Goal: Task Accomplishment & Management: Complete application form

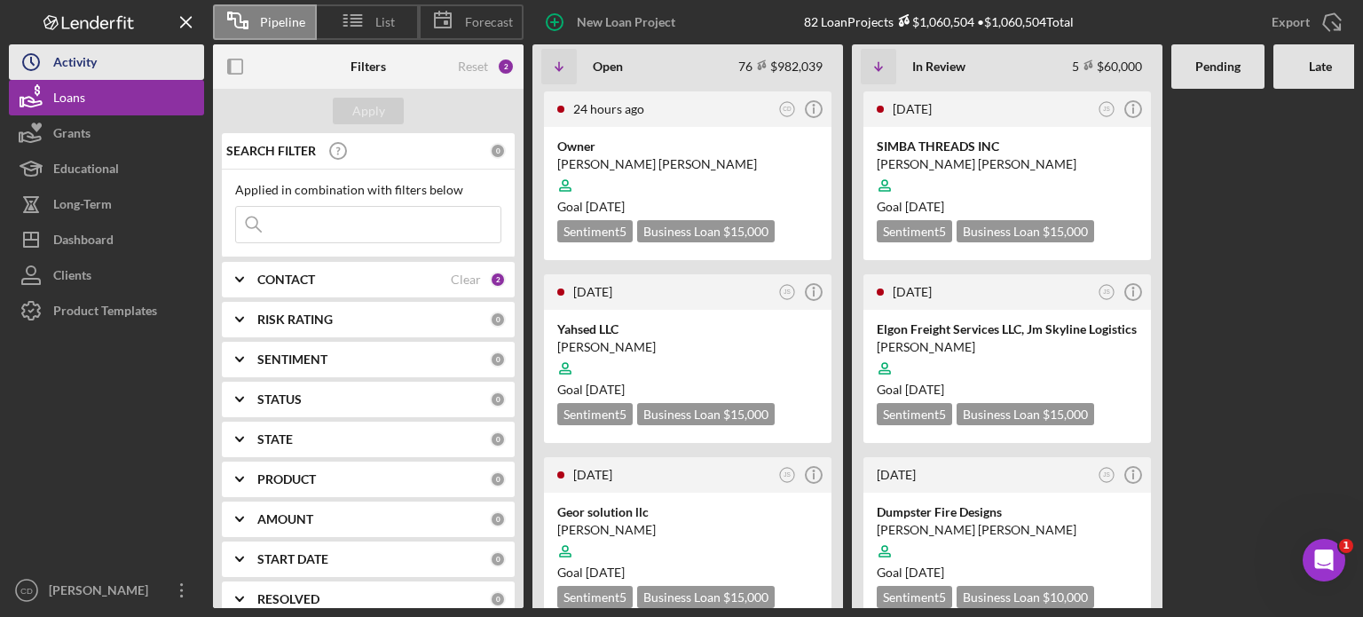
drag, startPoint x: 0, startPoint y: 0, endPoint x: 84, endPoint y: 72, distance: 110.8
click at [83, 73] on div "Activity" at bounding box center [74, 64] width 43 height 40
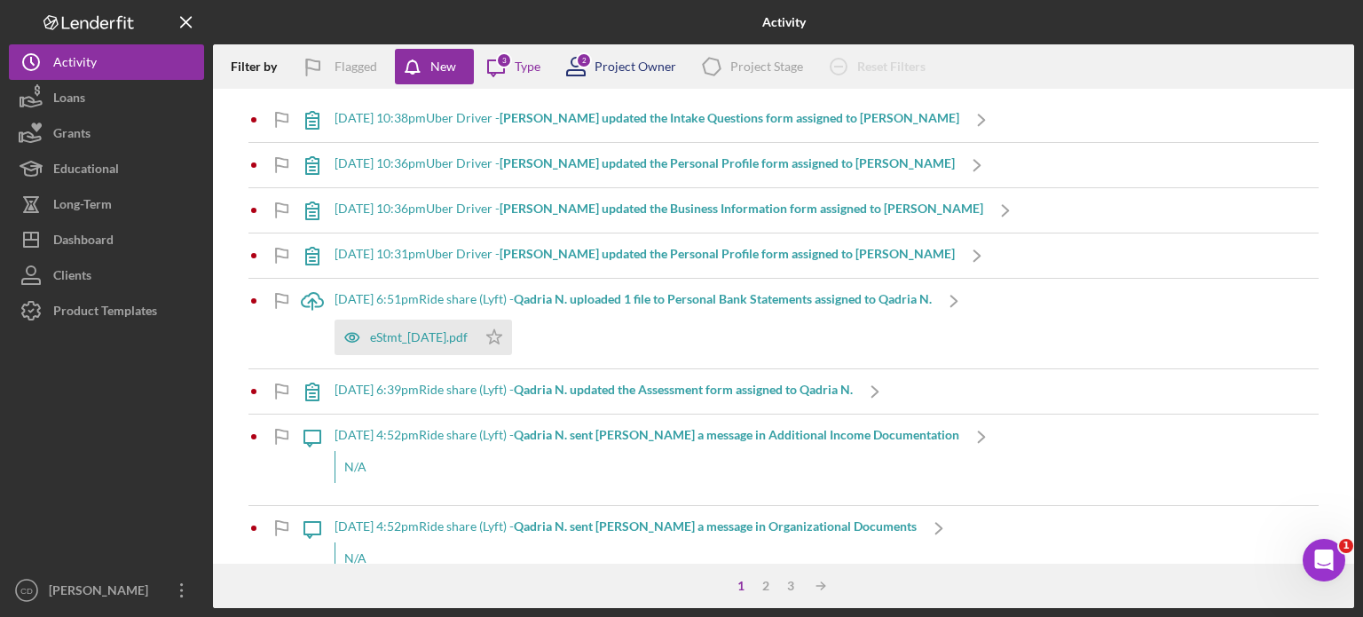
click at [601, 67] on div "Project Owner" at bounding box center [636, 66] width 82 height 14
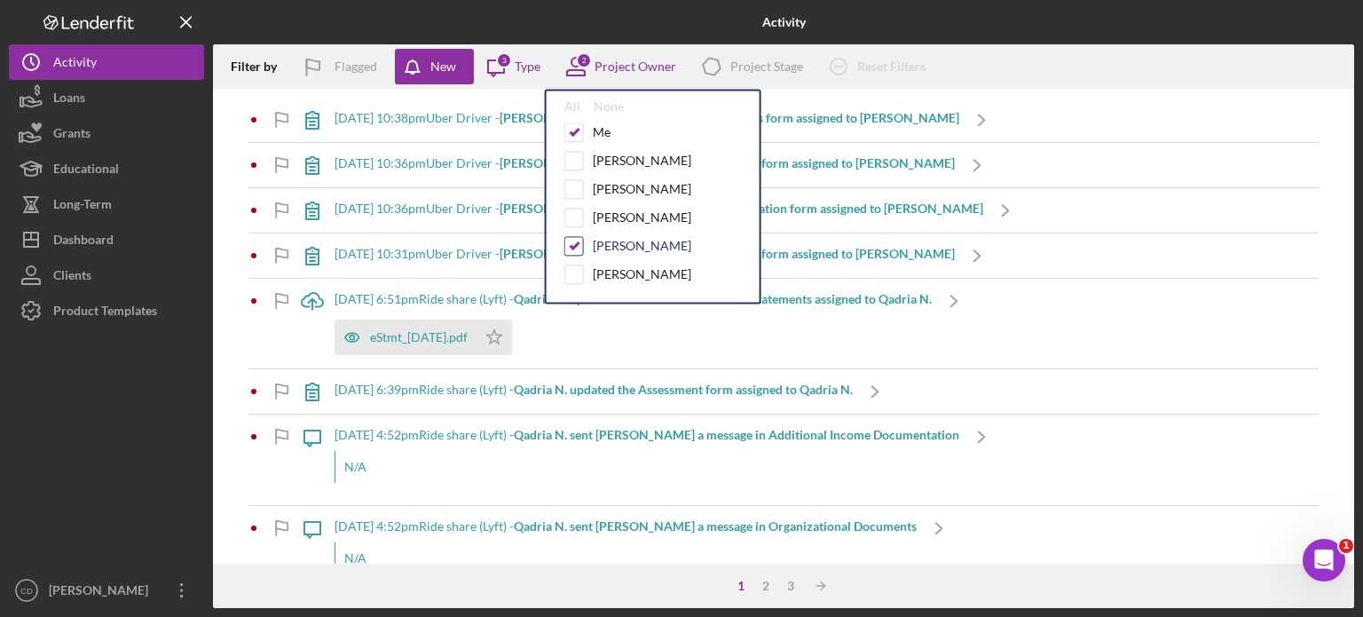
click at [566, 240] on input "checkbox" at bounding box center [574, 246] width 18 height 18
checkbox input "false"
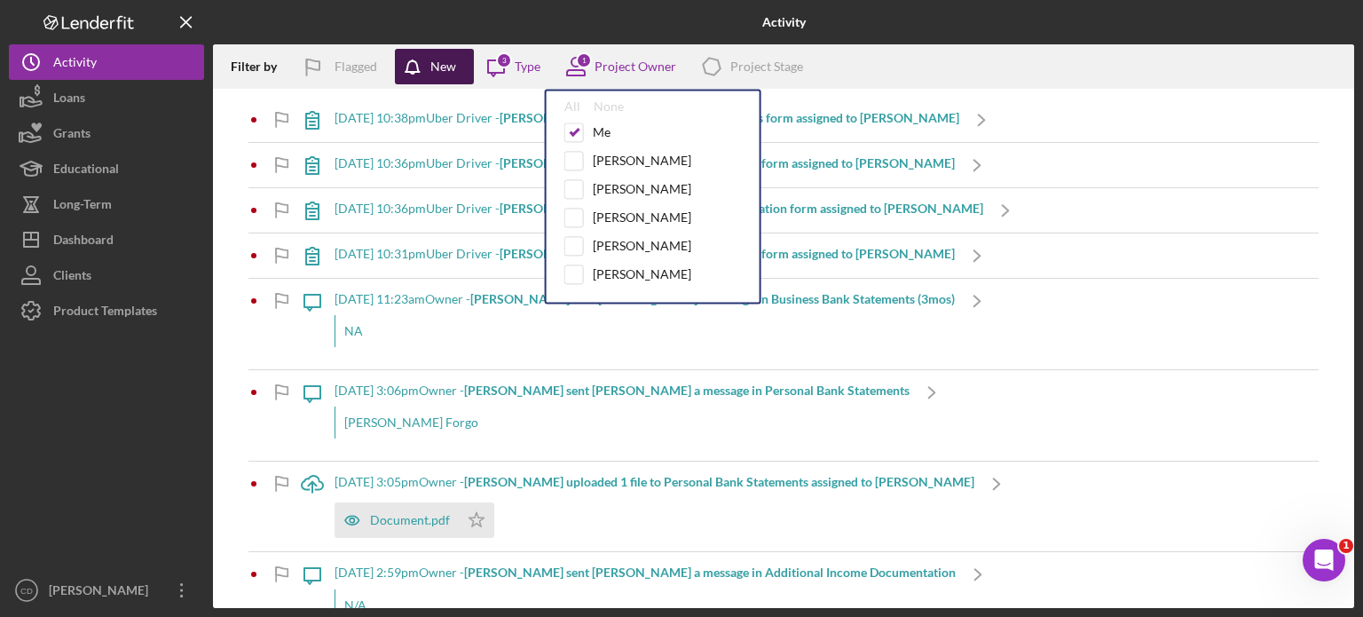
click at [441, 70] on div "New" at bounding box center [443, 67] width 26 height 36
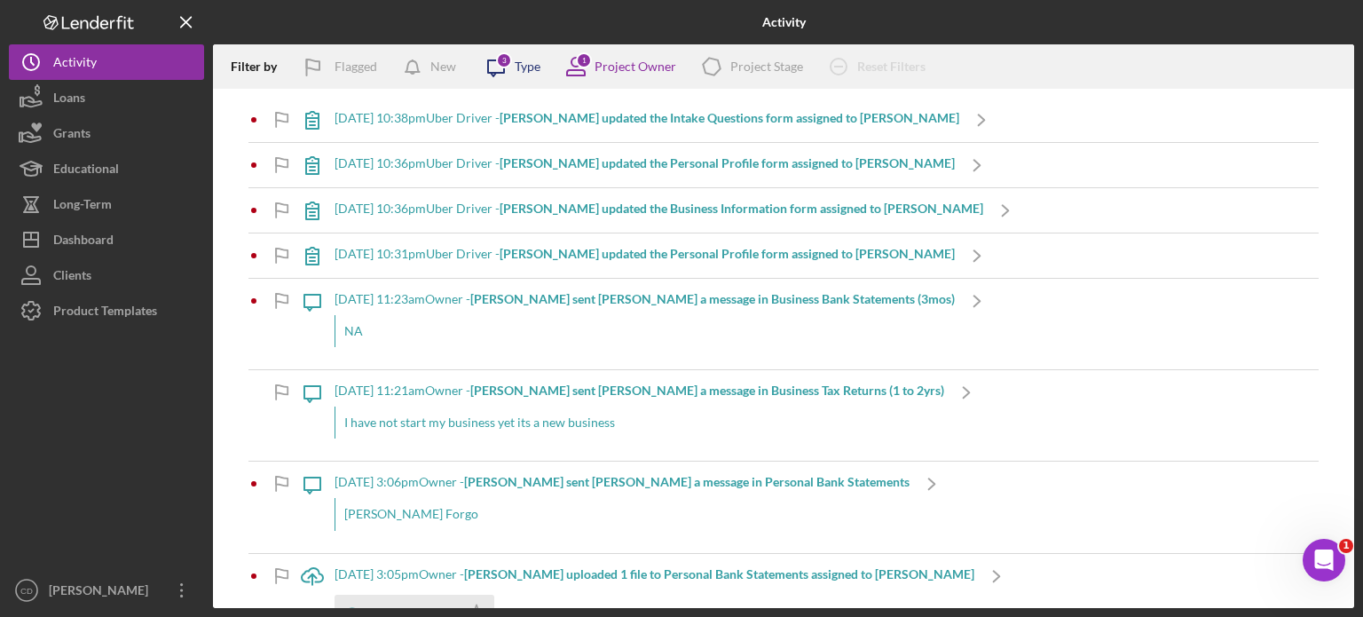
click at [518, 70] on div "Type" at bounding box center [528, 66] width 26 height 14
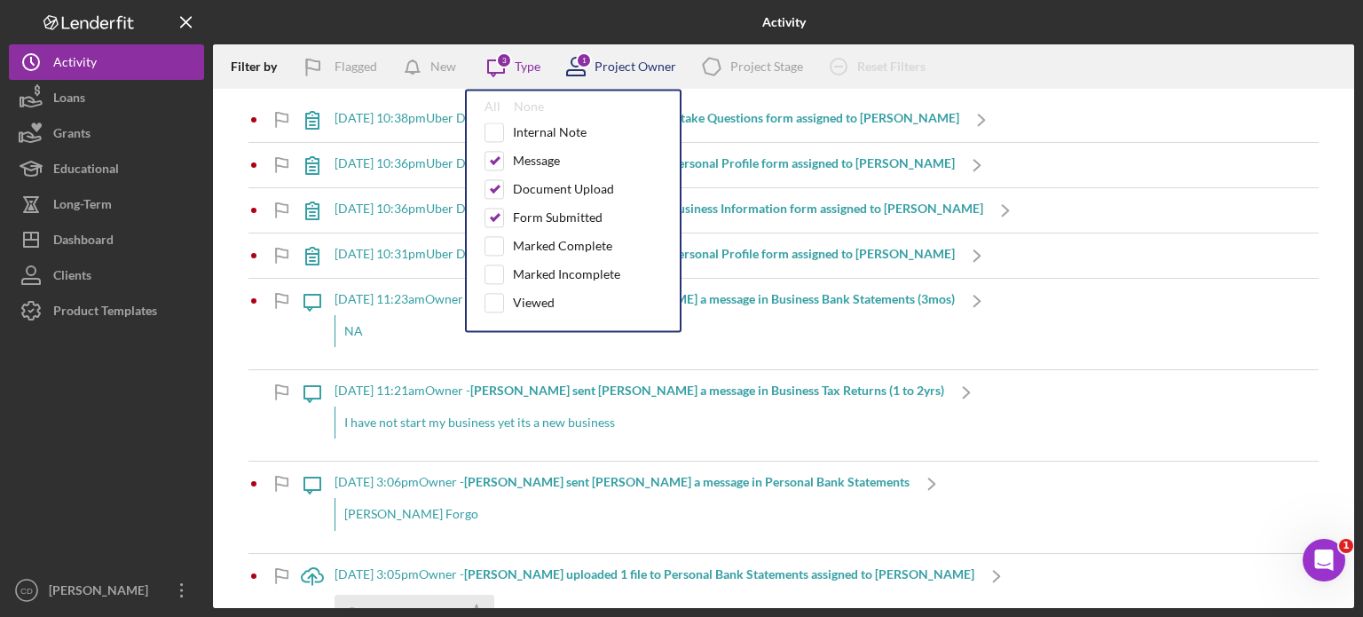
click at [633, 64] on div "Project Owner" at bounding box center [636, 66] width 82 height 14
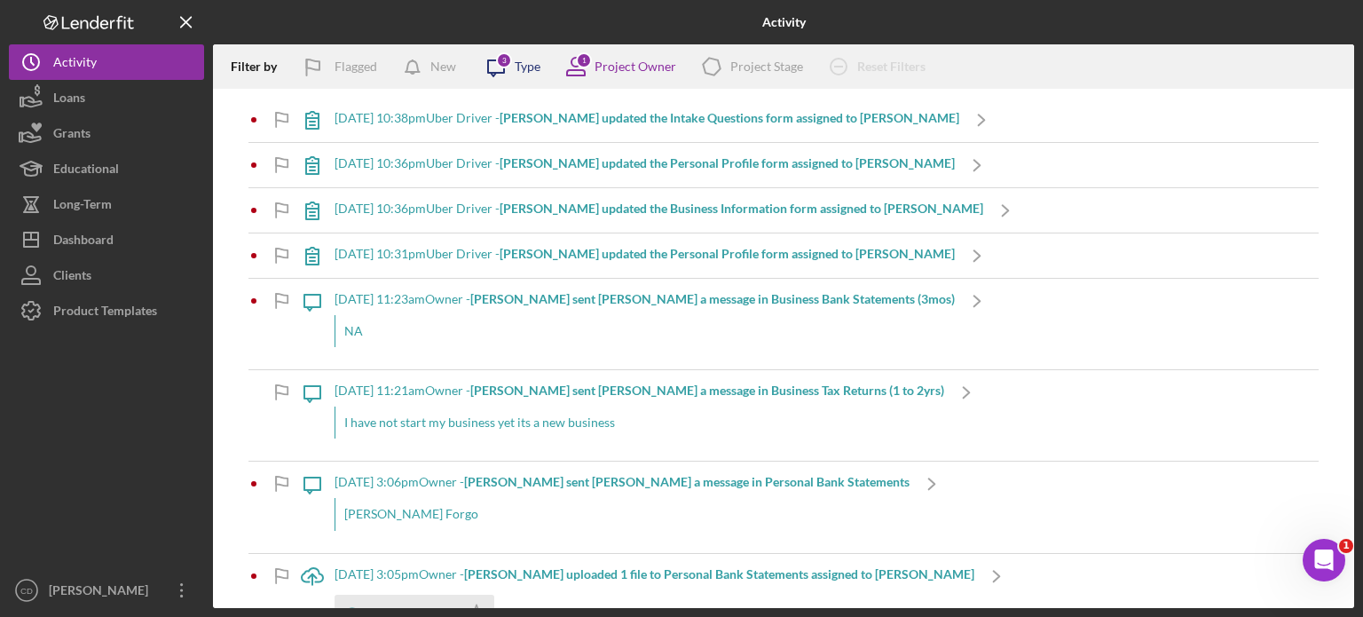
click at [531, 64] on div "Type" at bounding box center [528, 66] width 26 height 14
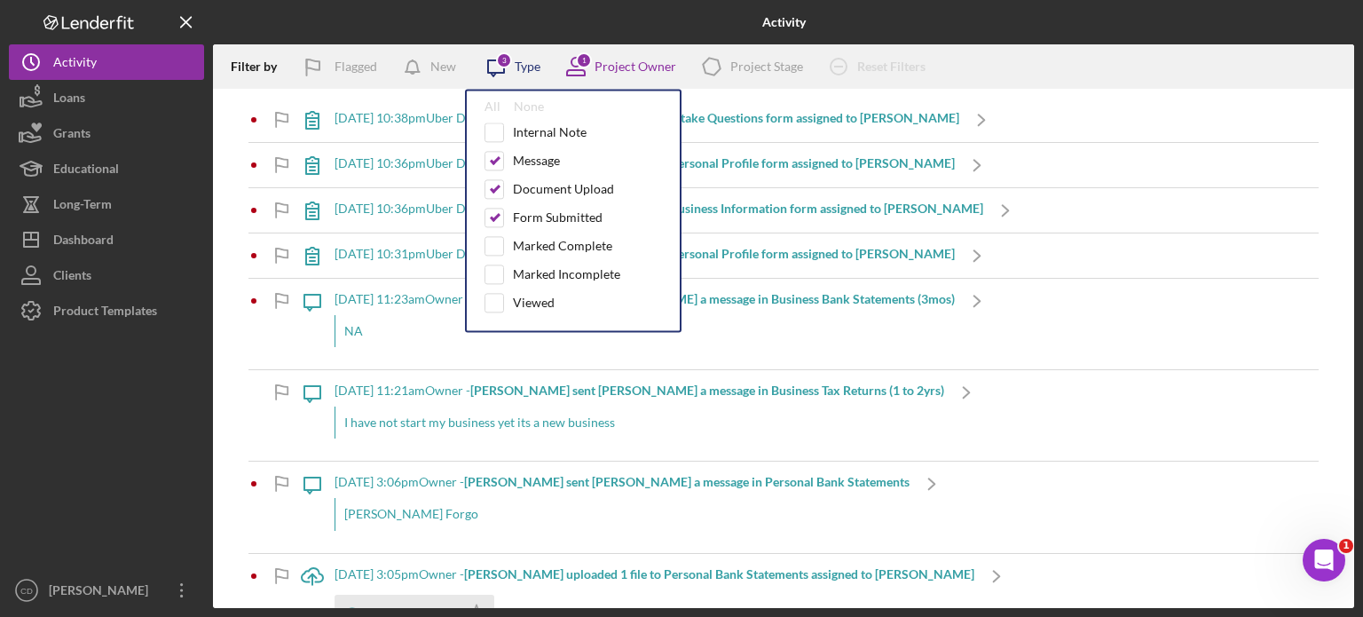
click at [522, 65] on div "Type" at bounding box center [528, 66] width 26 height 14
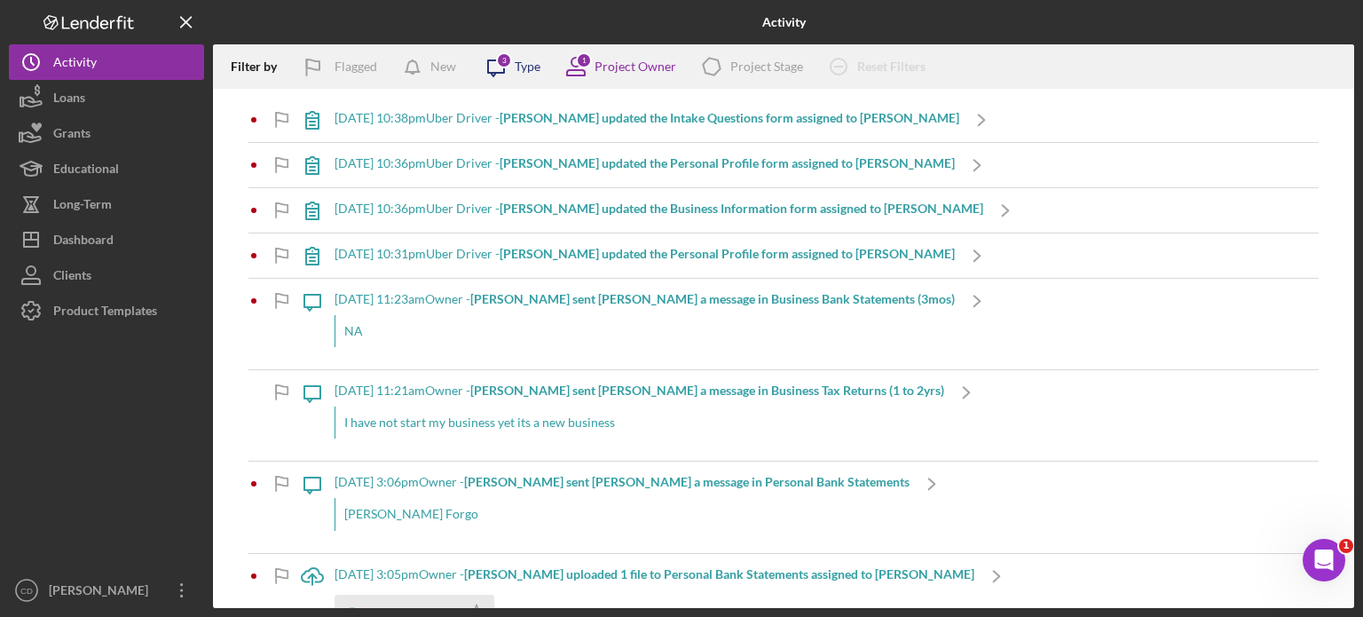
click at [509, 65] on div "3" at bounding box center [504, 60] width 16 height 16
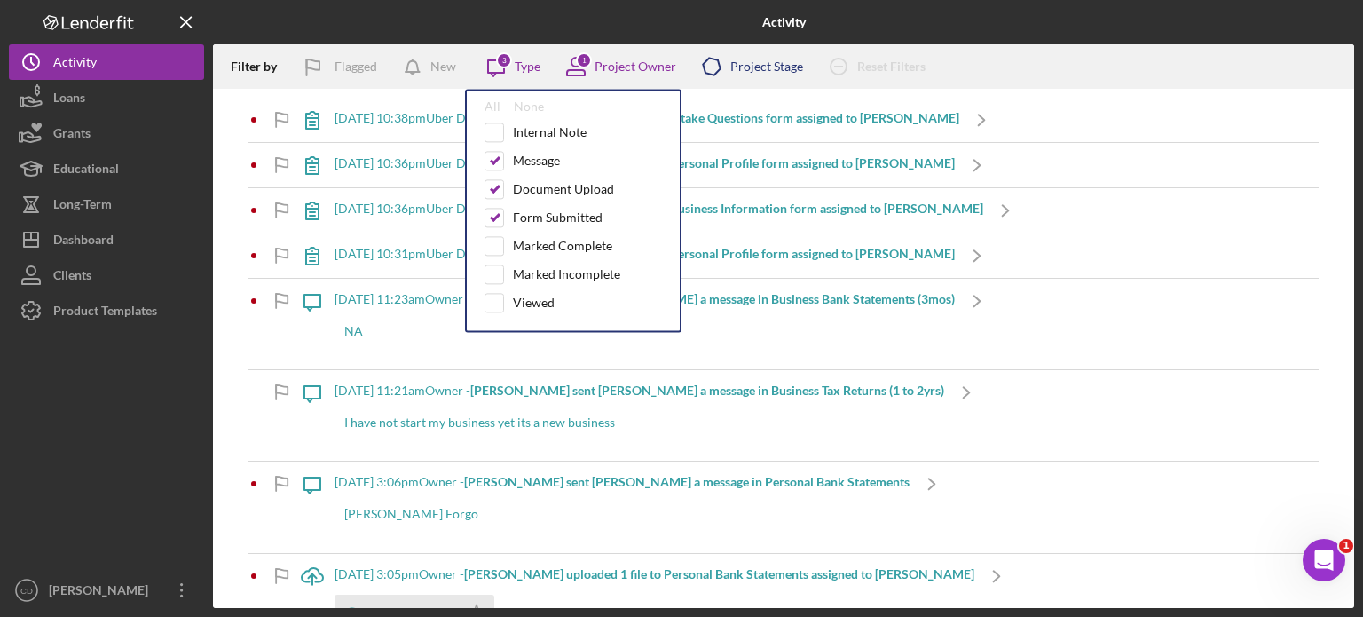
click at [762, 65] on div "Project Stage" at bounding box center [766, 66] width 73 height 14
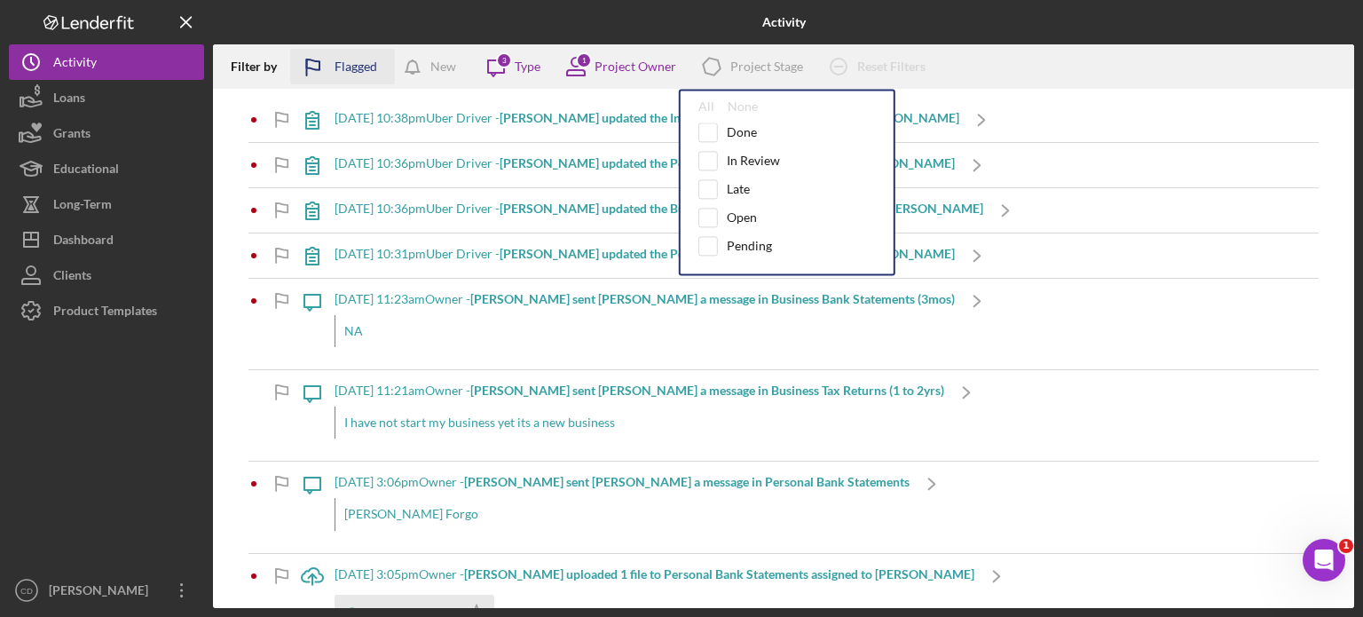
click at [319, 65] on icon "button" at bounding box center [312, 67] width 44 height 44
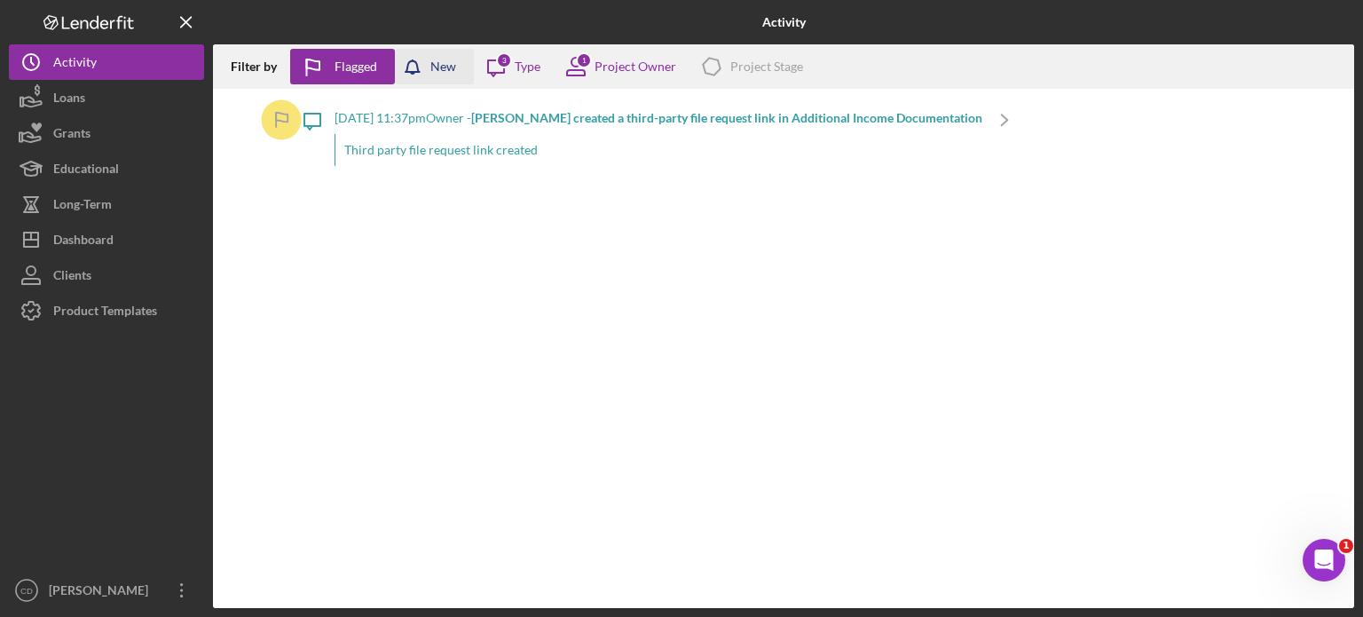
click at [442, 67] on div "New" at bounding box center [443, 67] width 26 height 36
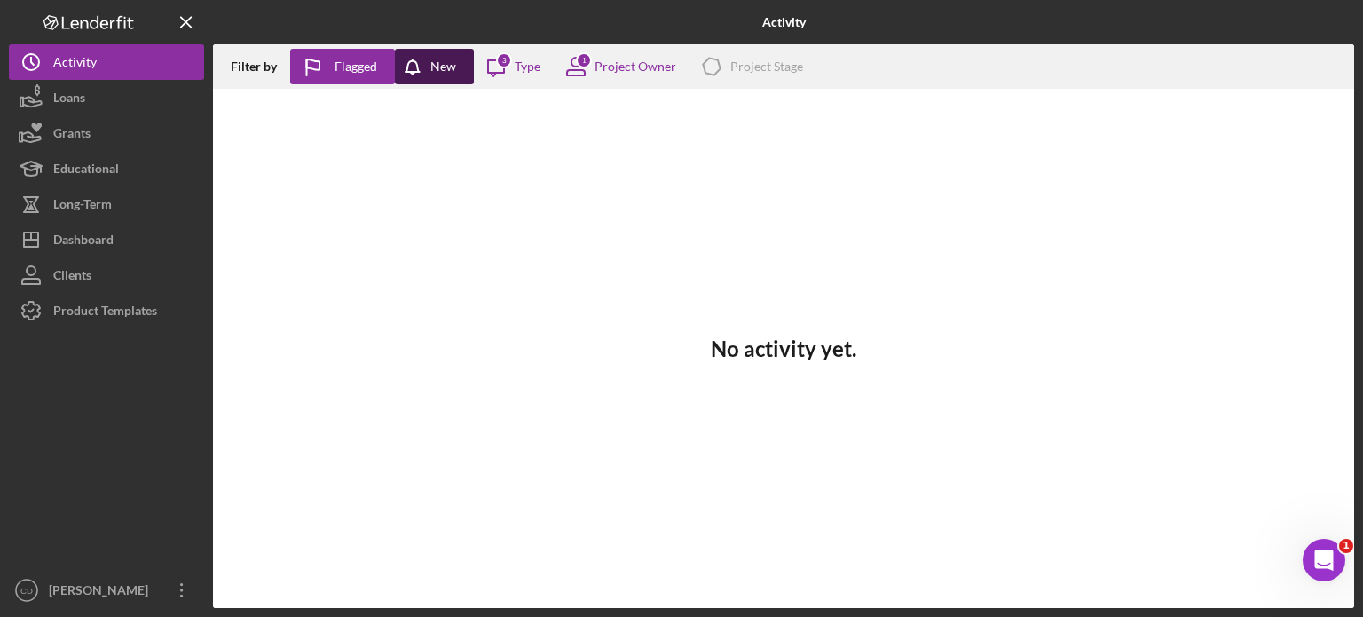
click at [435, 77] on div "New" at bounding box center [443, 67] width 26 height 36
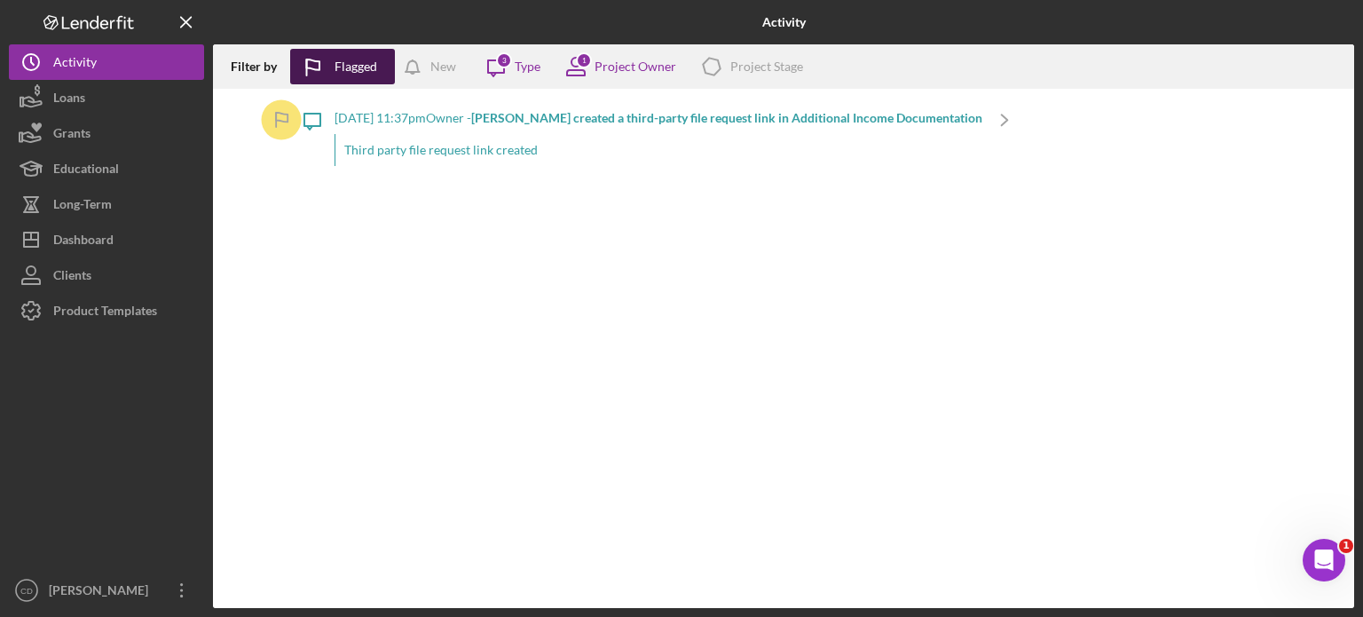
click at [344, 71] on div "Flagged" at bounding box center [356, 67] width 43 height 36
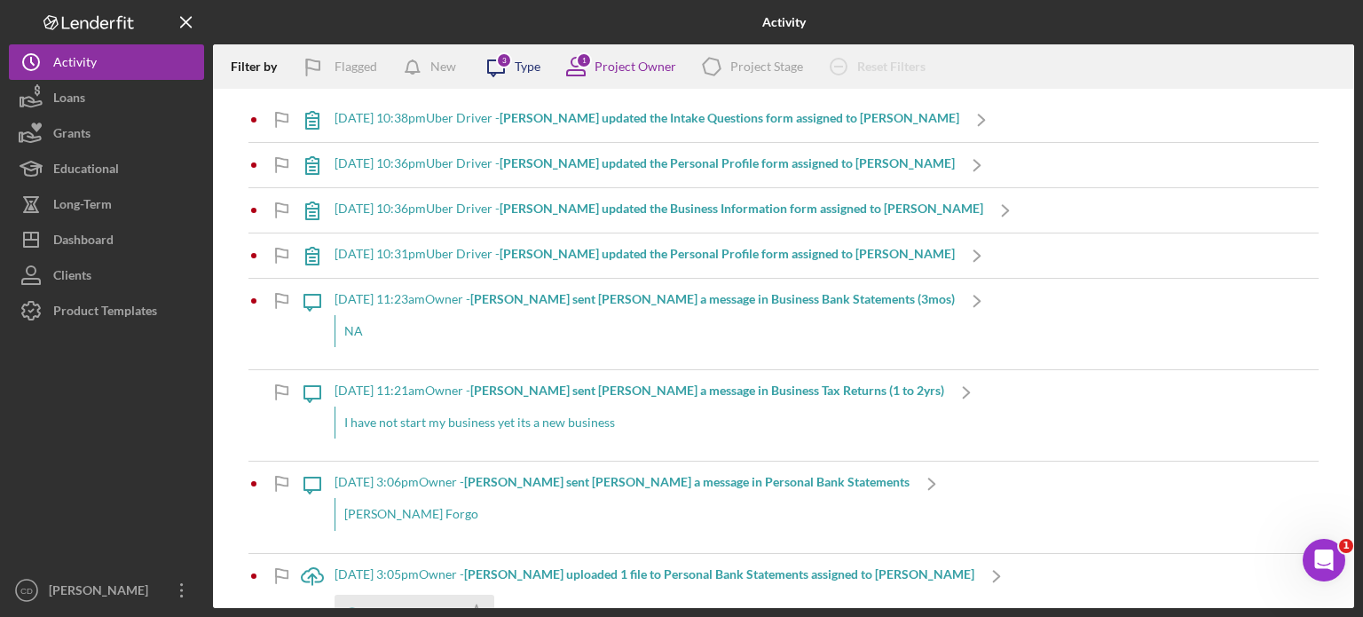
click at [525, 66] on div "Type" at bounding box center [528, 66] width 26 height 14
click at [642, 65] on div "Project Owner" at bounding box center [636, 66] width 82 height 14
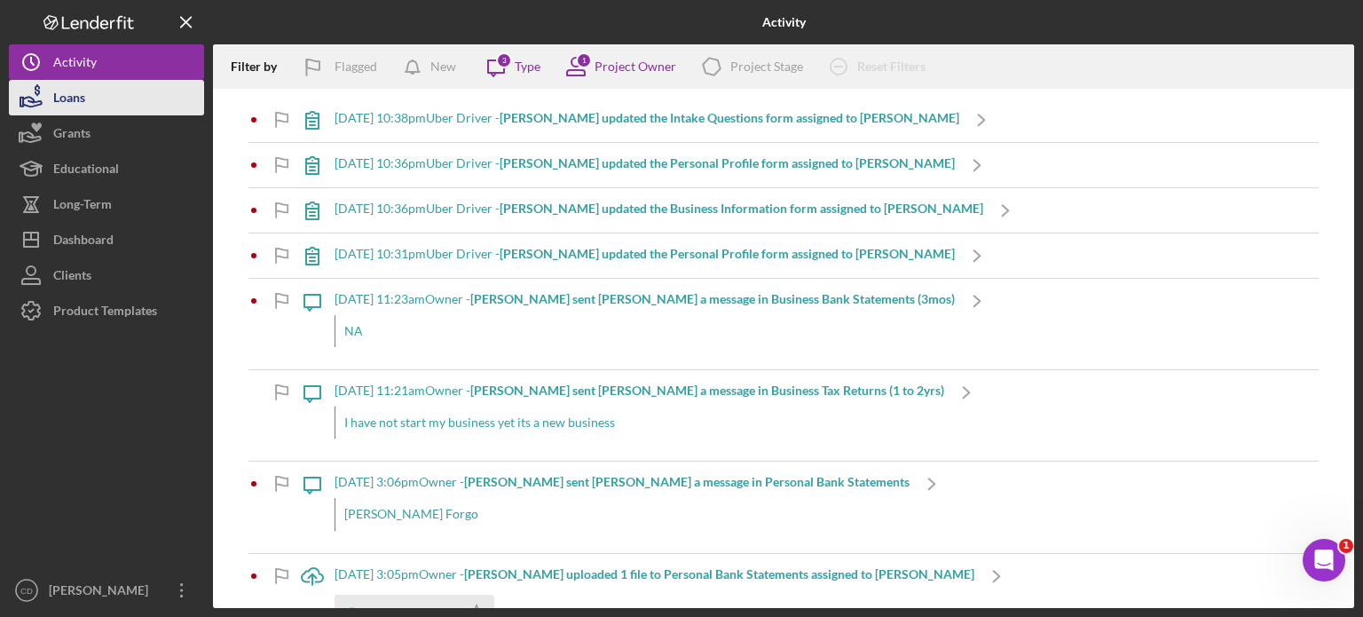
click at [135, 98] on button "Loans" at bounding box center [106, 98] width 195 height 36
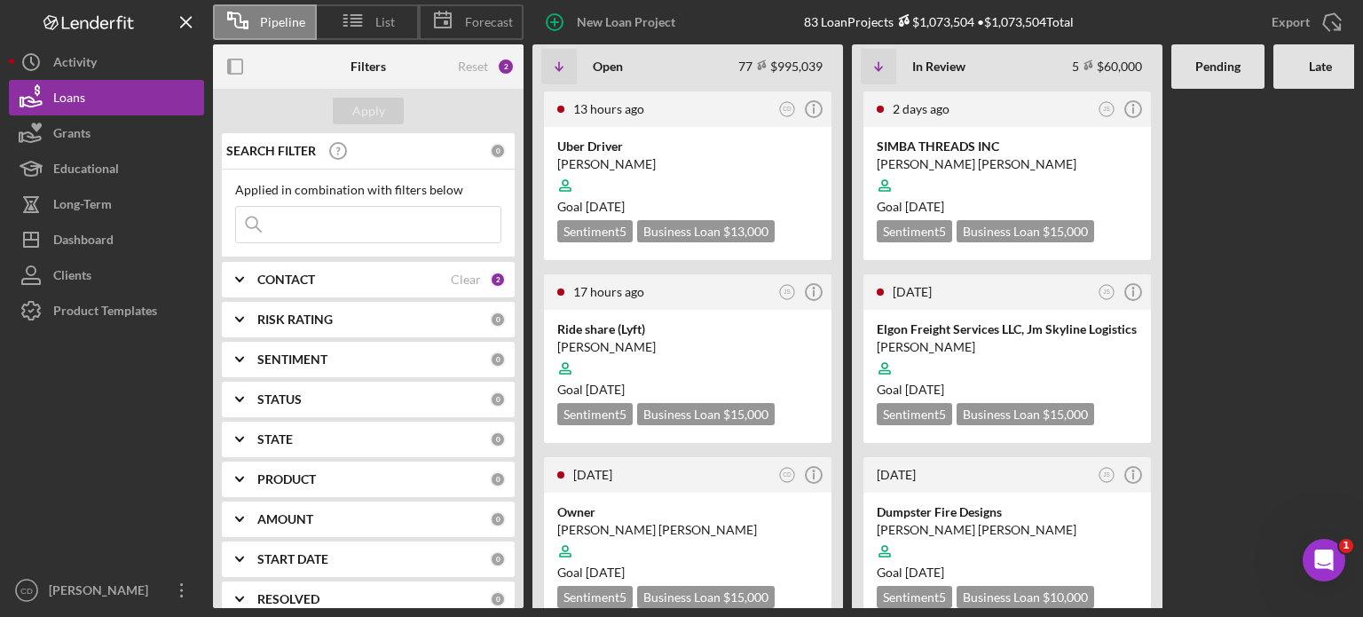
click at [270, 23] on span "Pipeline" at bounding box center [282, 22] width 45 height 14
click at [382, 20] on span "List" at bounding box center [385, 22] width 20 height 14
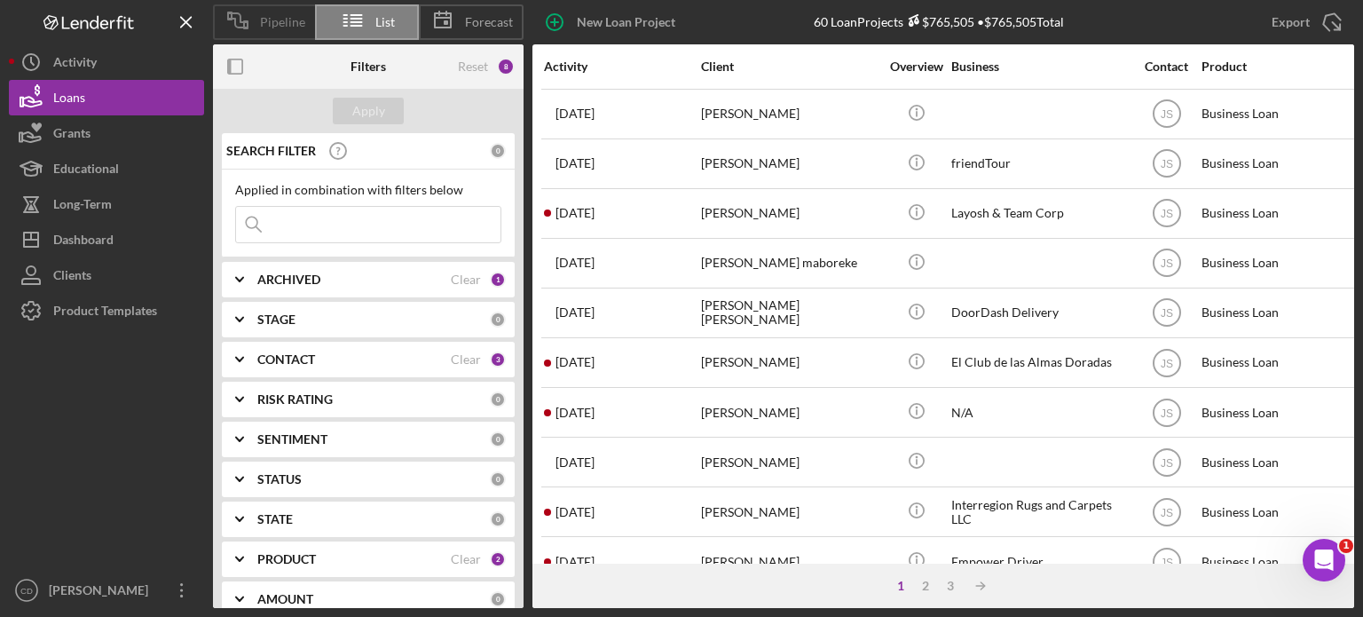
click at [274, 21] on span "Pipeline" at bounding box center [282, 22] width 45 height 14
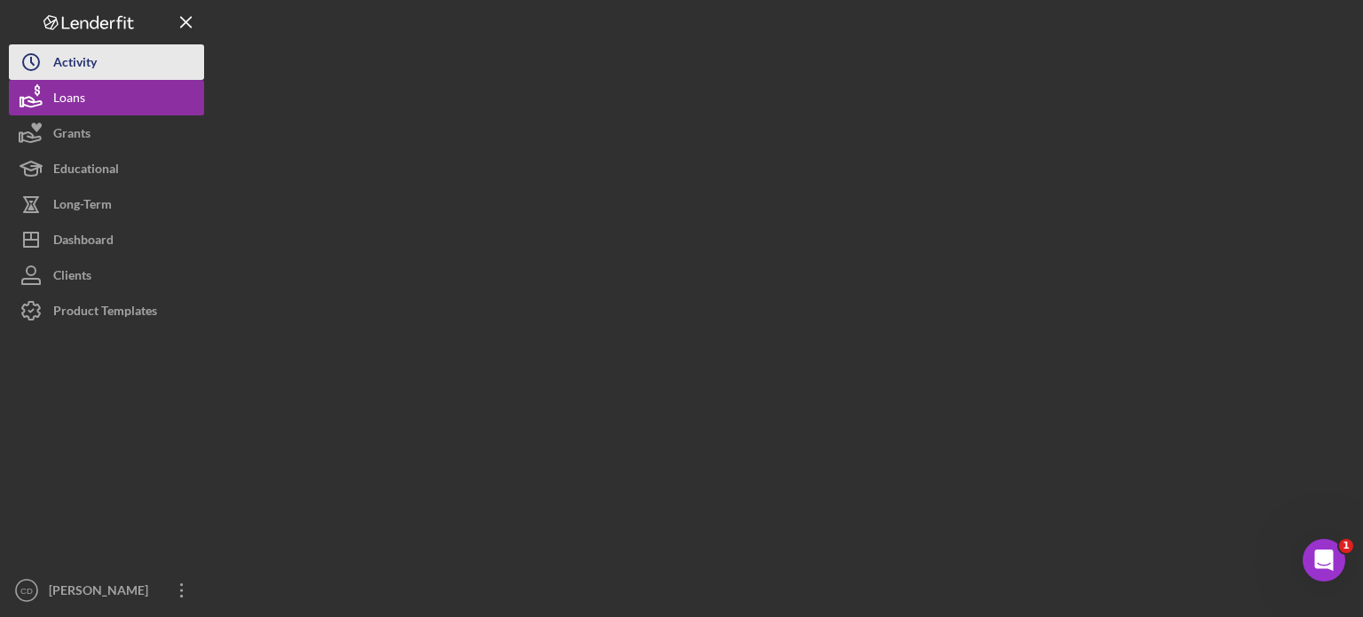
click at [117, 70] on button "Icon/History Activity" at bounding box center [106, 62] width 195 height 36
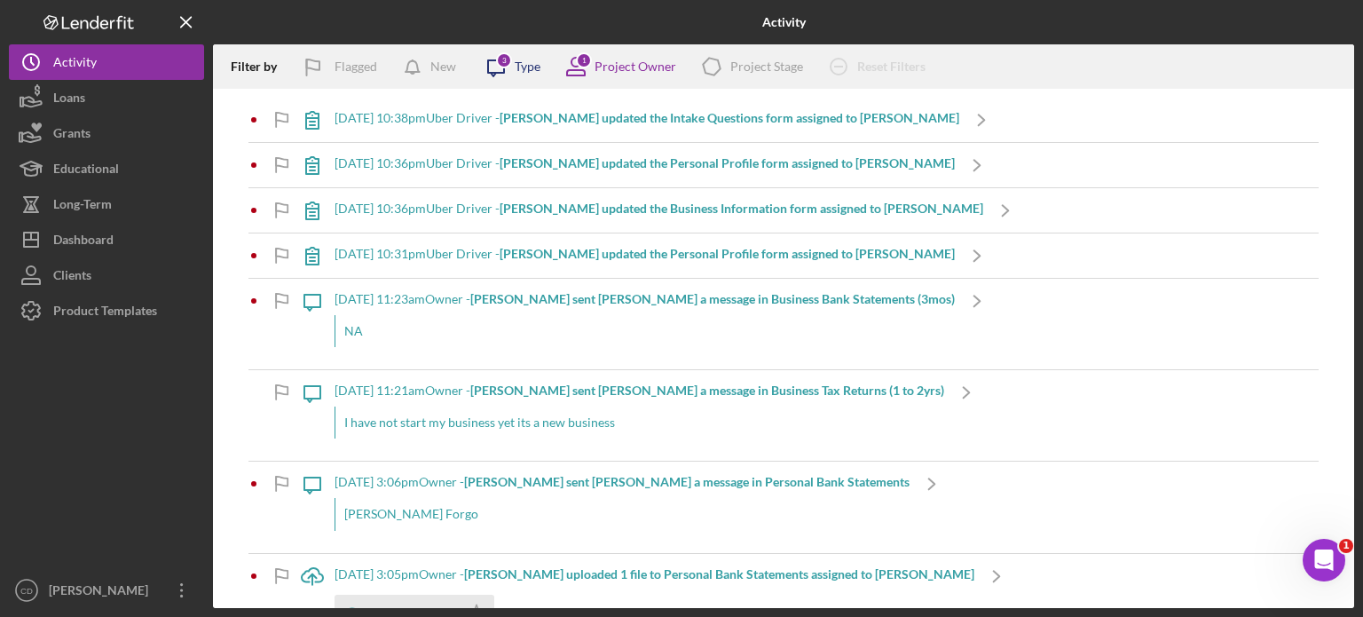
click at [525, 74] on div "Type" at bounding box center [528, 66] width 26 height 14
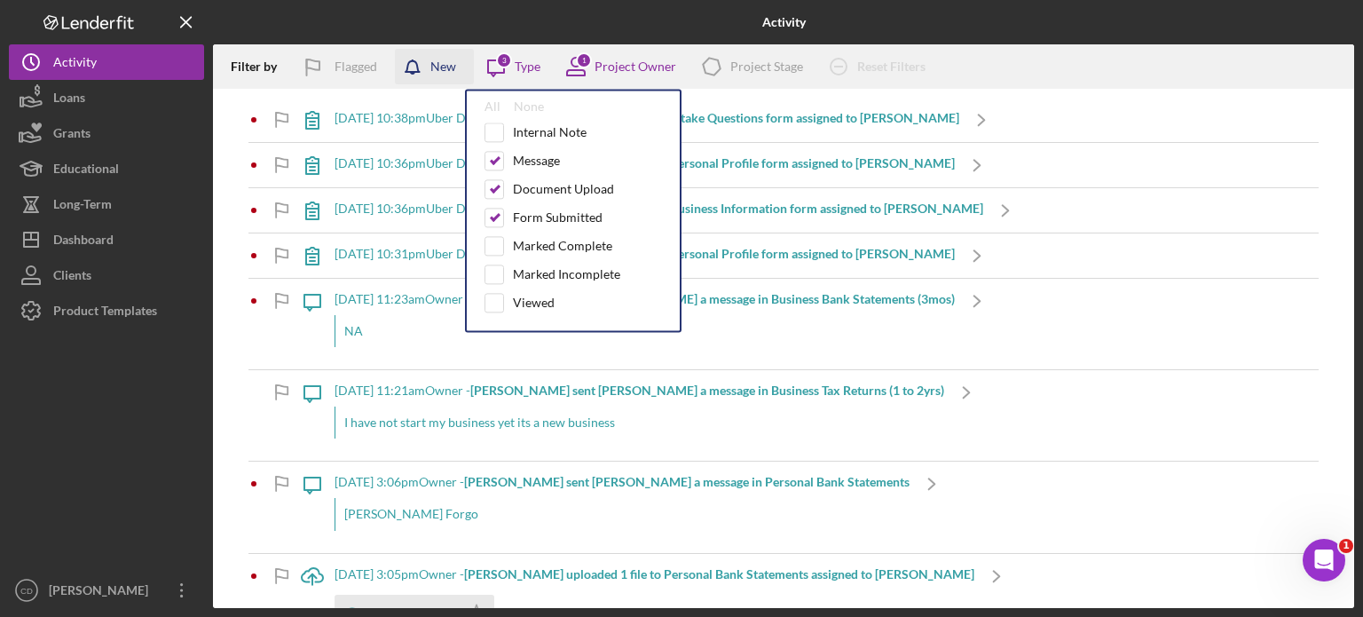
click at [444, 70] on div "New" at bounding box center [443, 67] width 26 height 36
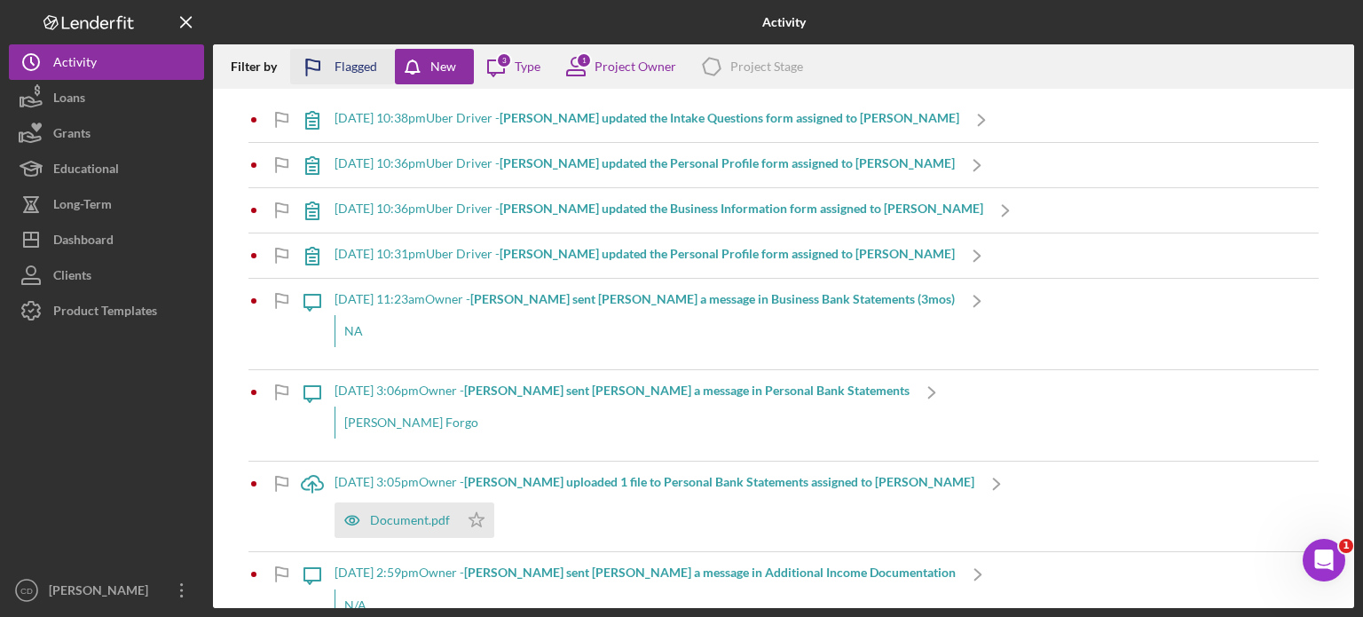
click at [353, 66] on div "Flagged" at bounding box center [356, 67] width 43 height 36
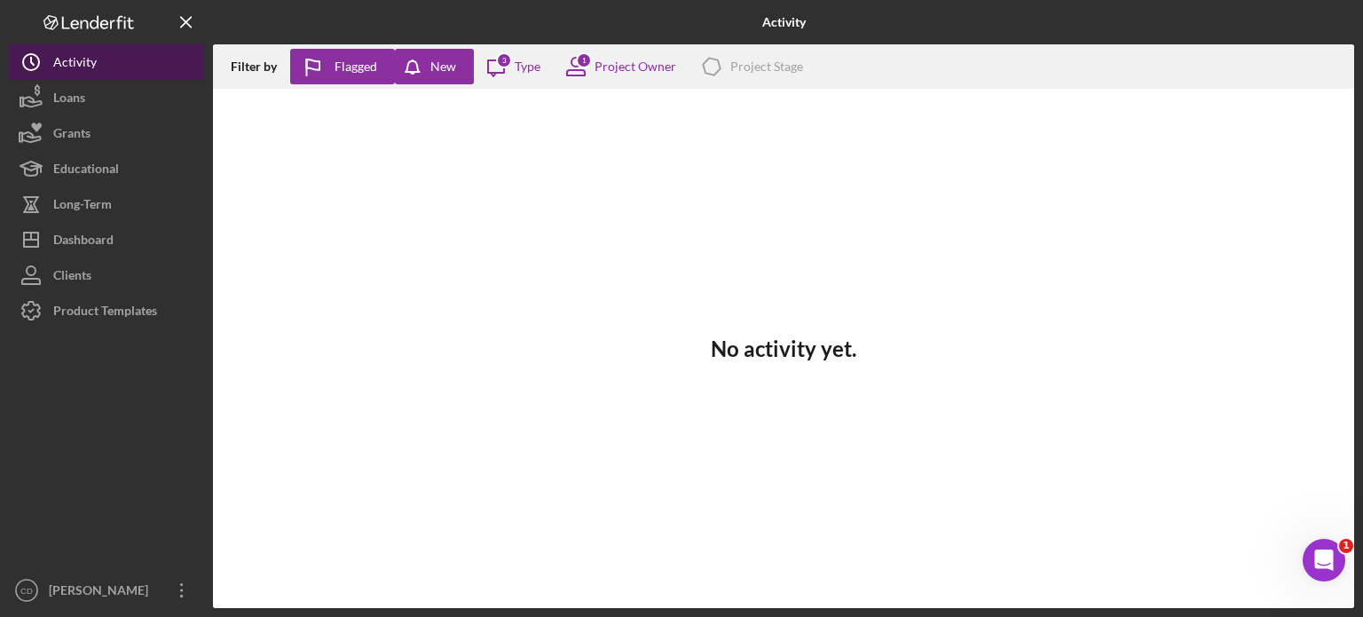
click at [89, 56] on div "Activity" at bounding box center [74, 64] width 43 height 40
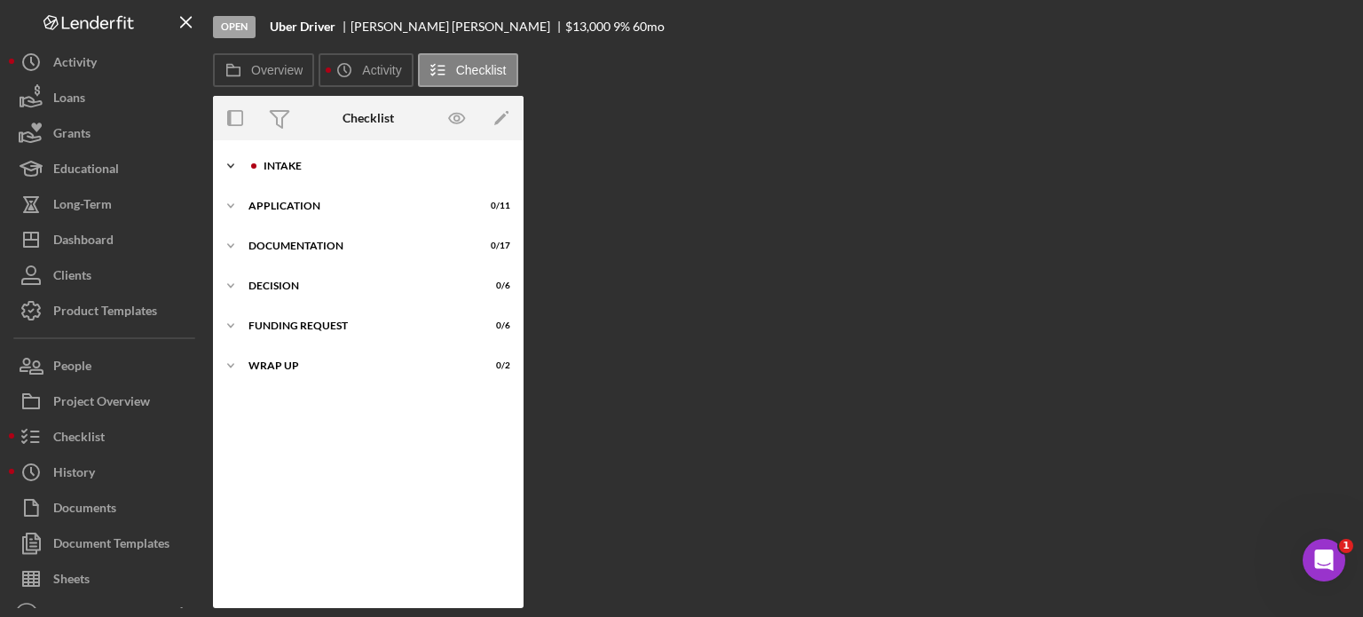
click at [296, 159] on div "Icon/Expander Intake 0 / 6" at bounding box center [368, 166] width 311 height 36
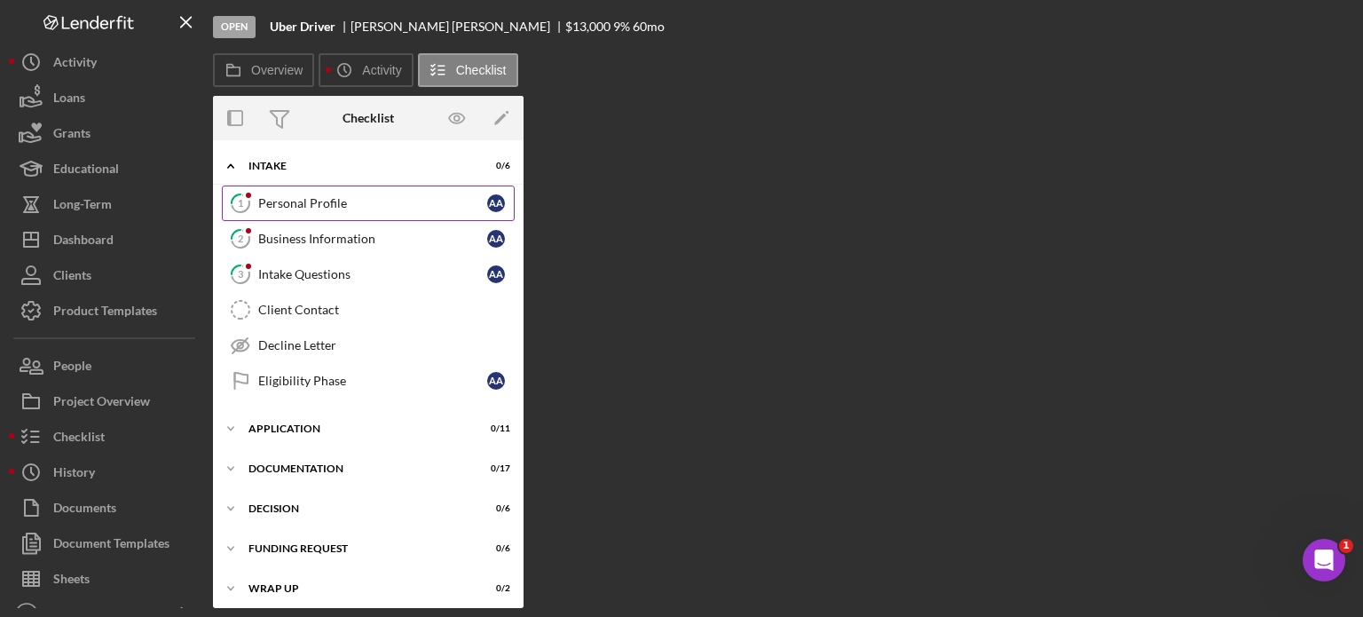
click at [355, 205] on div "Personal Profile" at bounding box center [372, 203] width 229 height 14
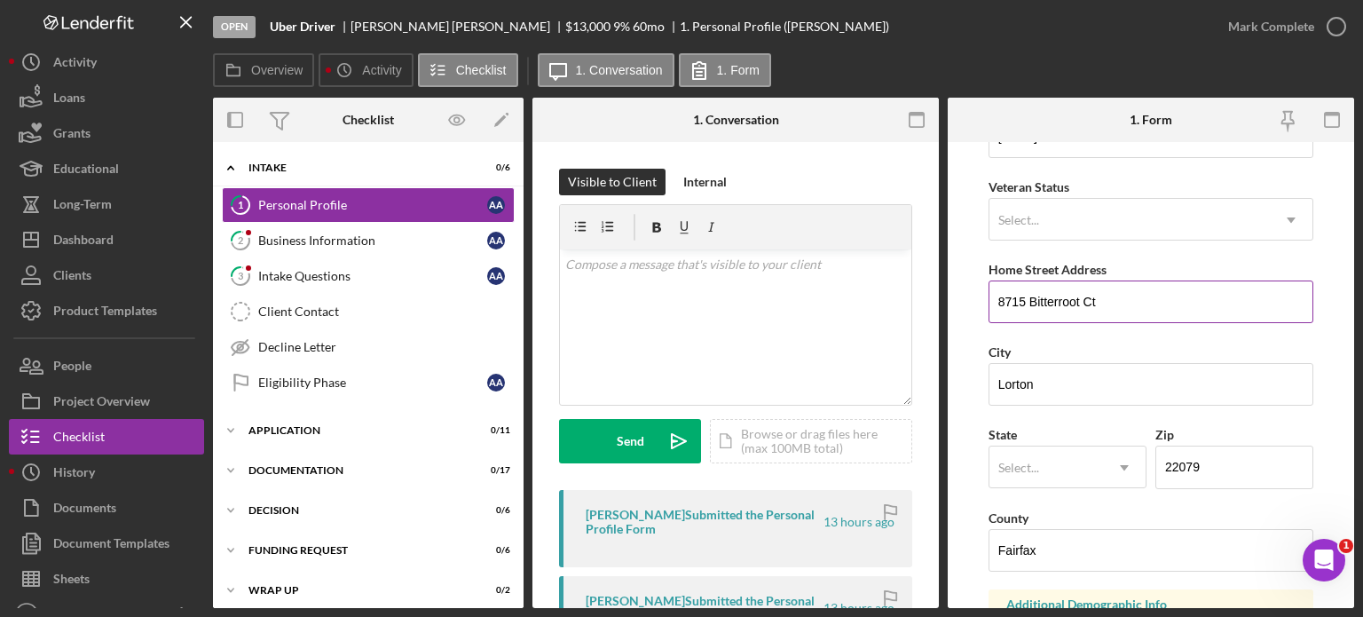
scroll to position [266, 0]
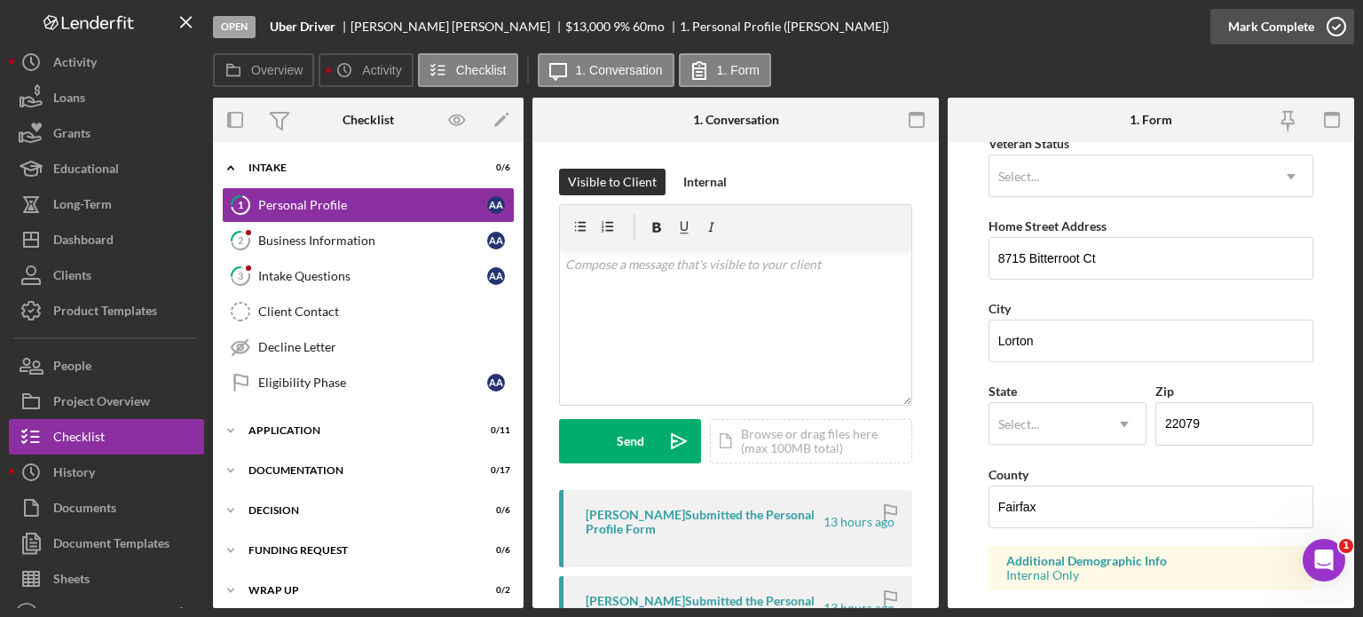
click at [1264, 13] on div "Mark Complete" at bounding box center [1271, 27] width 86 height 36
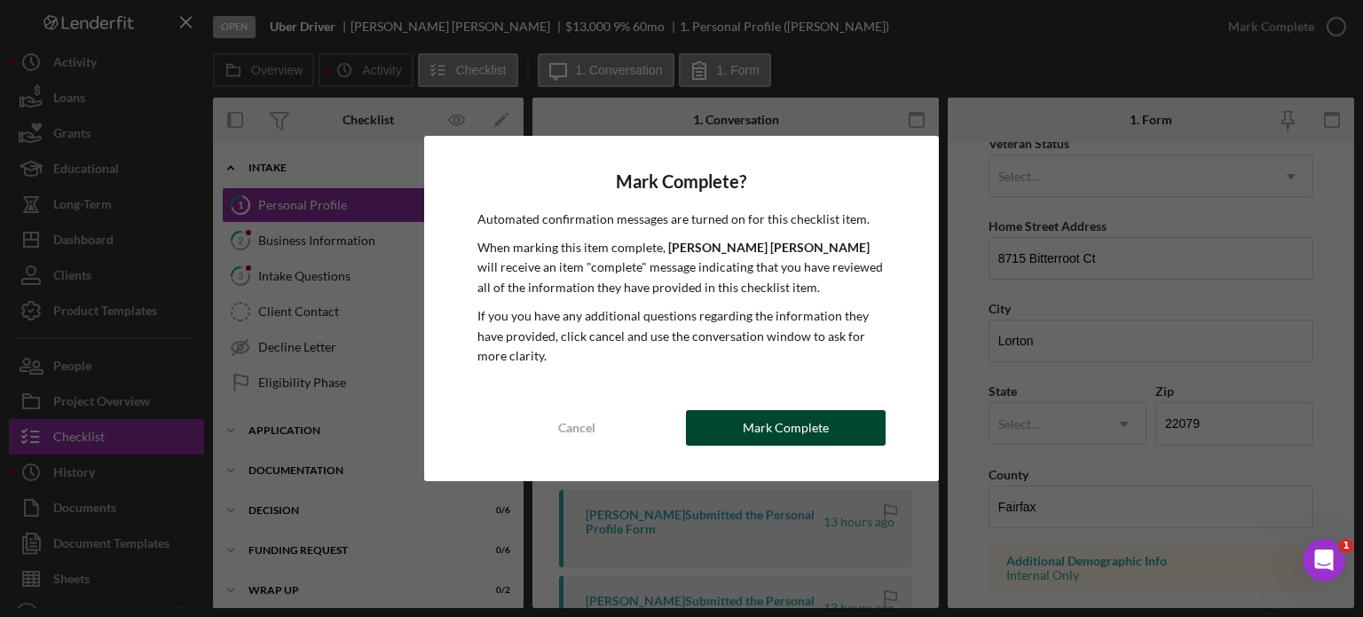
click at [789, 429] on div "Mark Complete" at bounding box center [786, 428] width 86 height 36
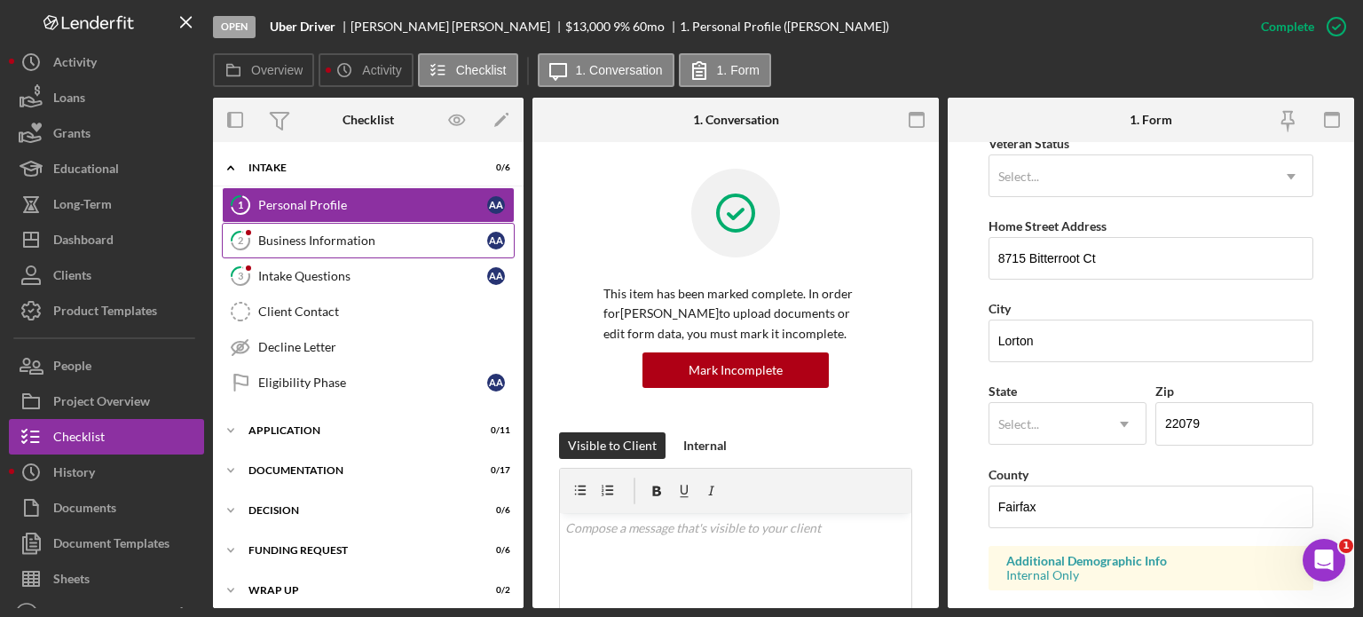
scroll to position [180, 0]
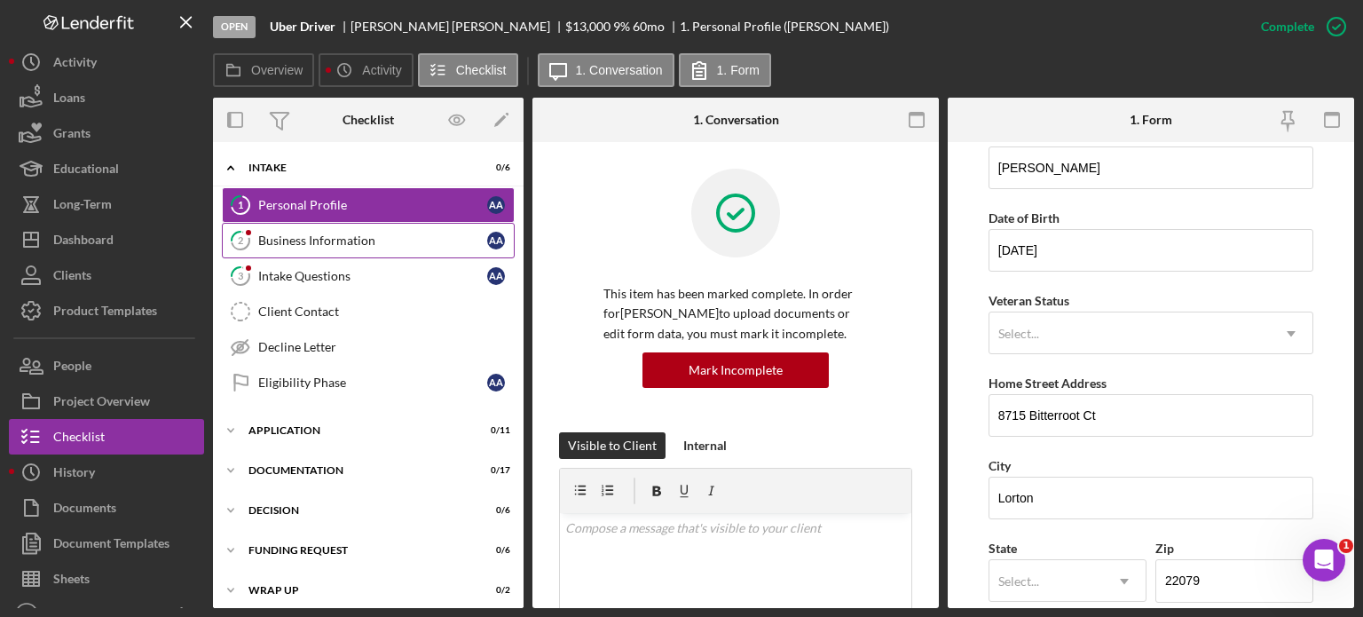
click at [365, 240] on div "Business Information" at bounding box center [372, 240] width 229 height 14
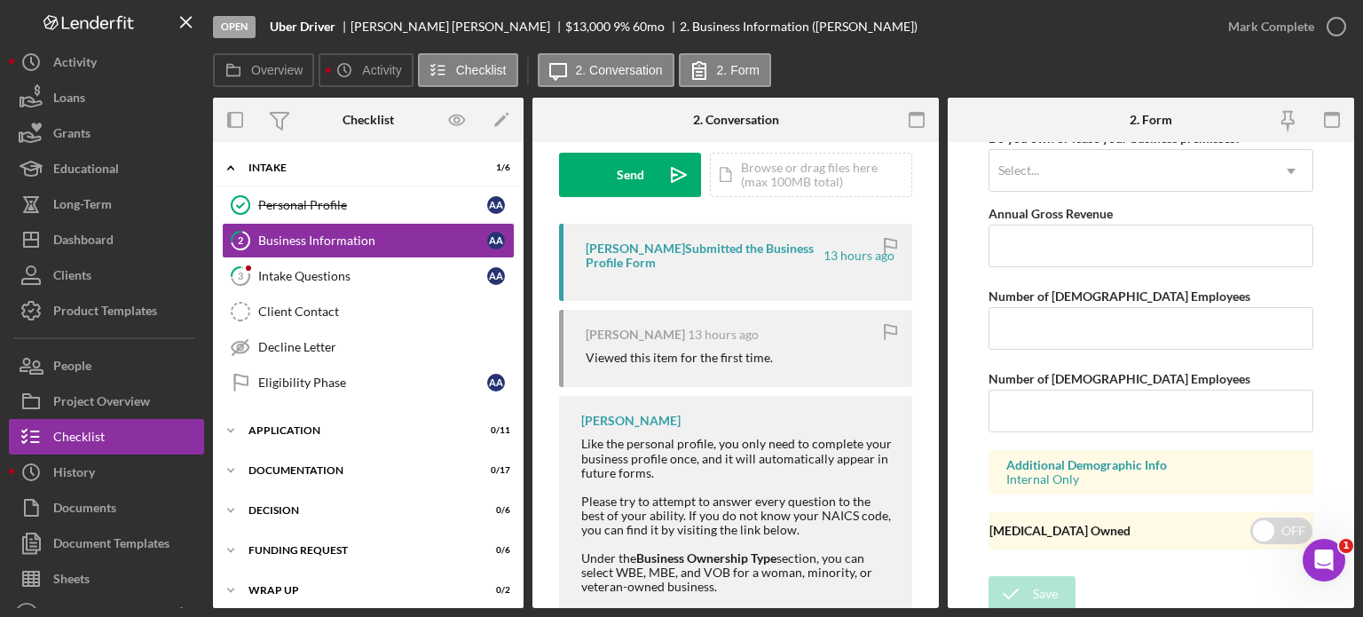
scroll to position [353, 0]
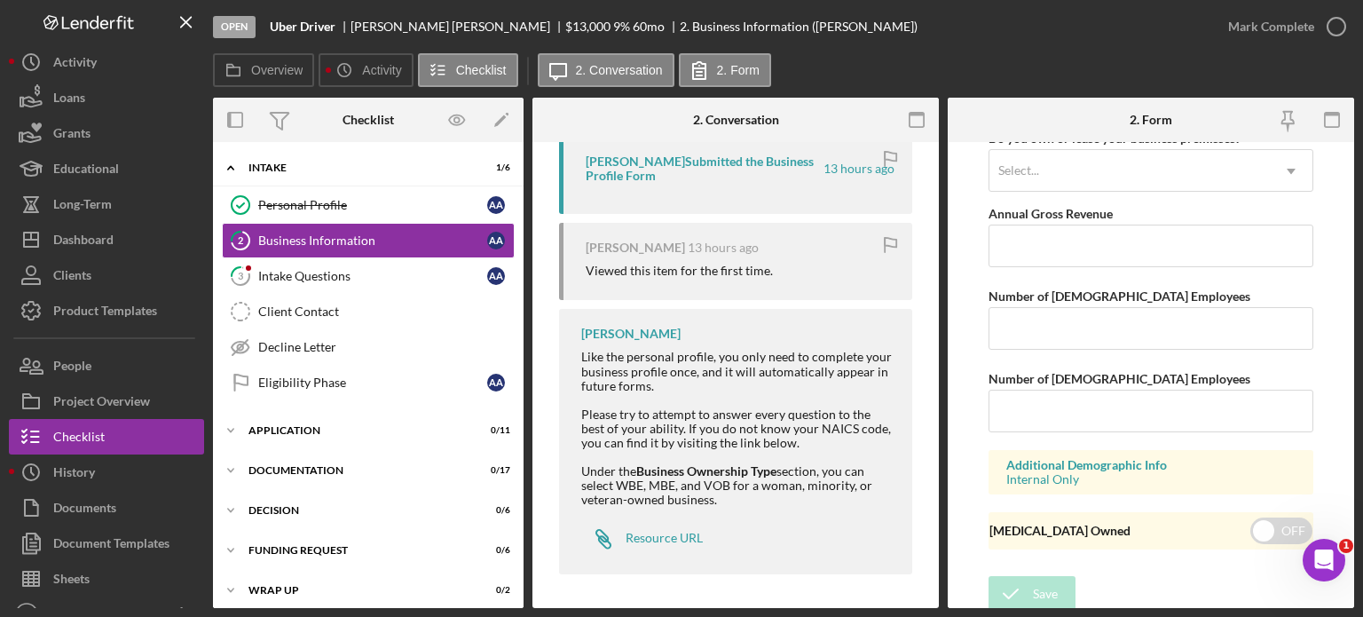
drag, startPoint x: 584, startPoint y: 404, endPoint x: 823, endPoint y: 501, distance: 257.6
click at [823, 501] on div "Like the personal profile, you only need to complete your business profile once…" at bounding box center [737, 428] width 313 height 157
click at [659, 382] on div "Like the personal profile, you only need to complete your business profile once…" at bounding box center [737, 428] width 313 height 157
drag, startPoint x: 579, startPoint y: 354, endPoint x: 746, endPoint y: 503, distance: 223.8
click at [746, 503] on div "Colleen Dugan Like the personal profile, you only need to complete your busines…" at bounding box center [735, 441] width 353 height 264
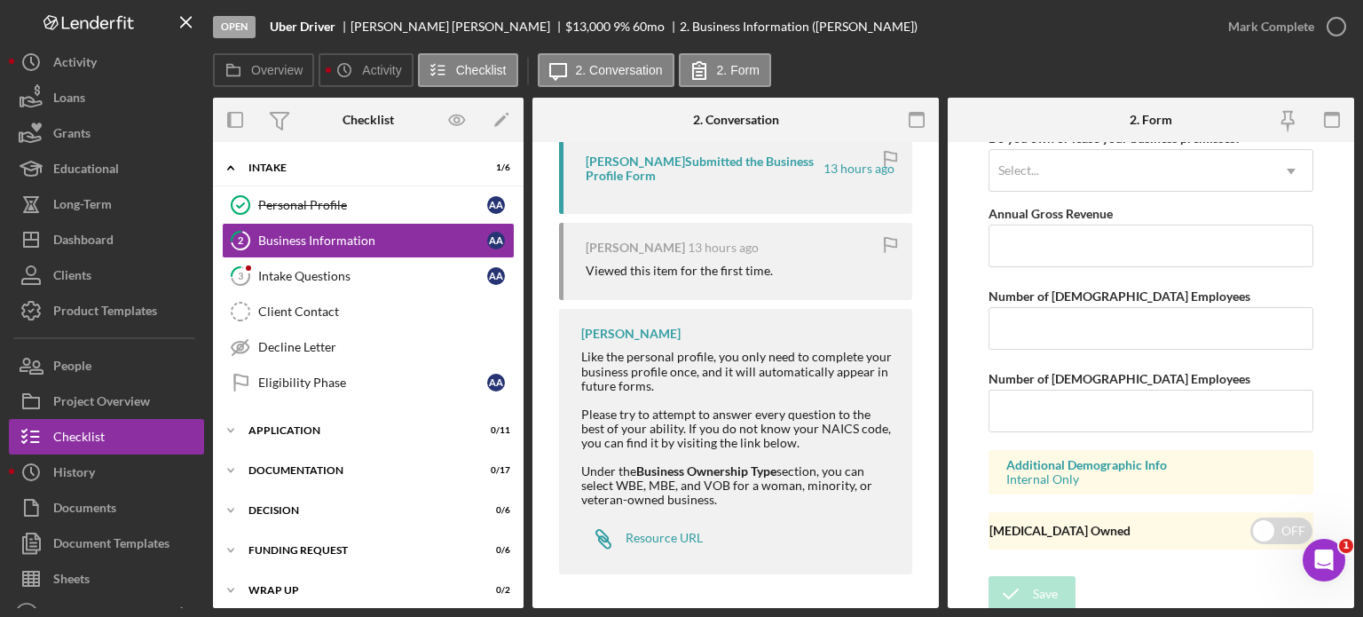
copy div "Like the personal profile, you only need to complete your business profile once…"
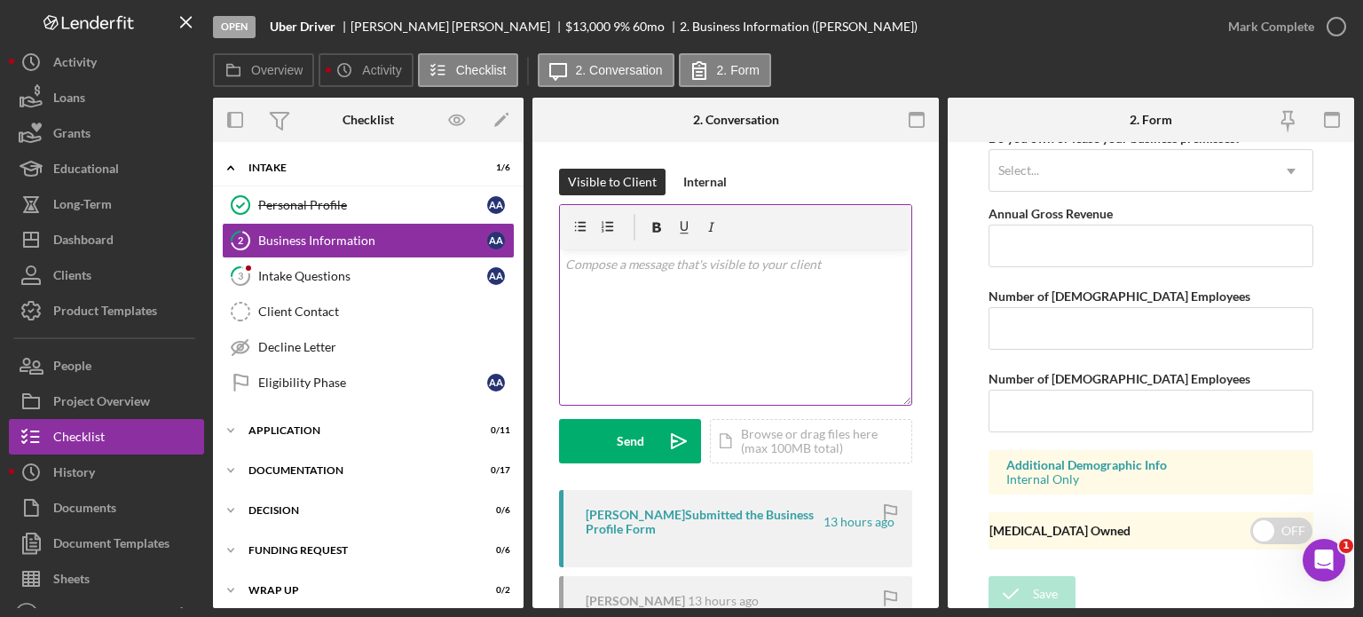
scroll to position [0, 0]
click at [684, 273] on p at bounding box center [736, 265] width 342 height 20
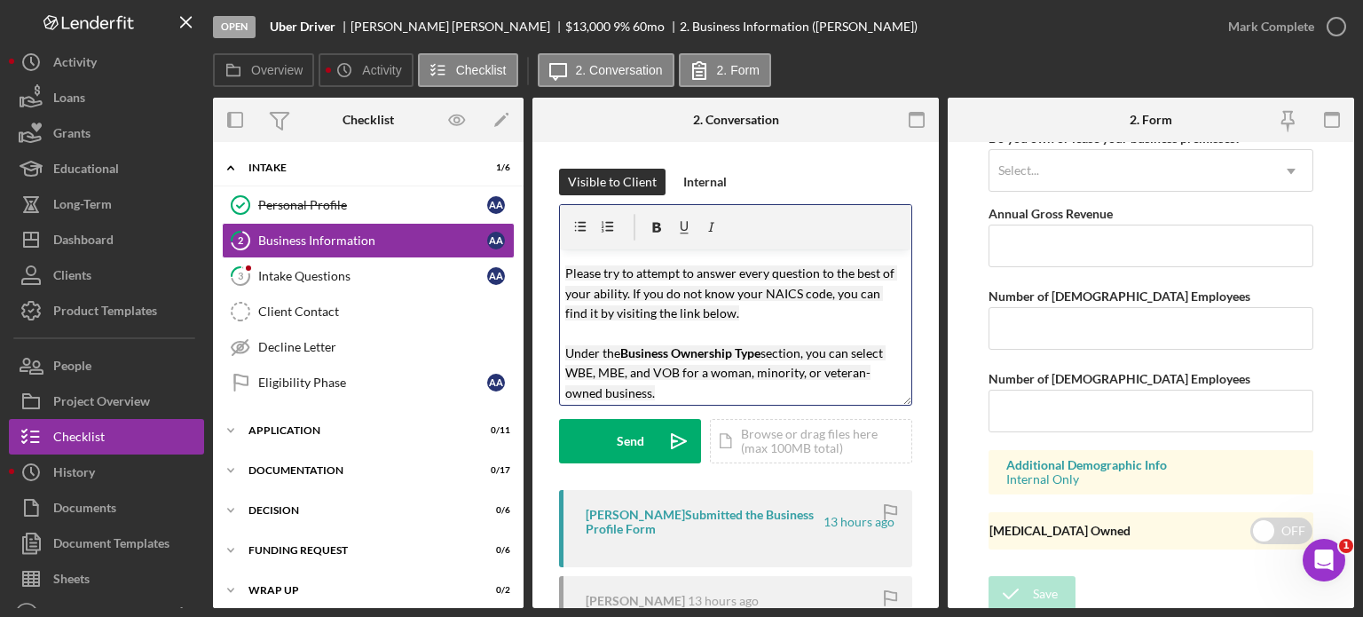
click at [572, 272] on mark "Like the personal profile, you only need to complete your business profile once…" at bounding box center [731, 273] width 332 height 174
click at [630, 268] on mark "Like the personal profile, you only need to complete your business profile once…" at bounding box center [731, 273] width 332 height 174
click at [561, 269] on div "v Color teal Color pink Remove color Add row above Add row below Add column bef…" at bounding box center [735, 326] width 351 height 155
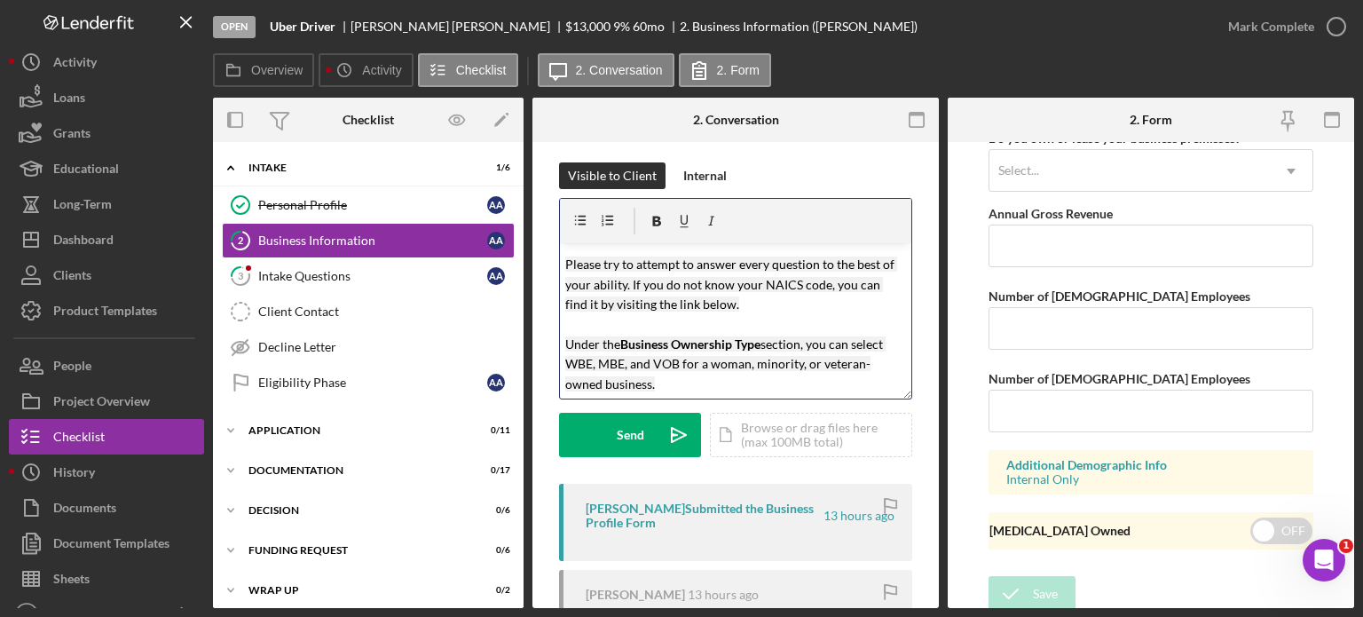
scroll to position [0, 0]
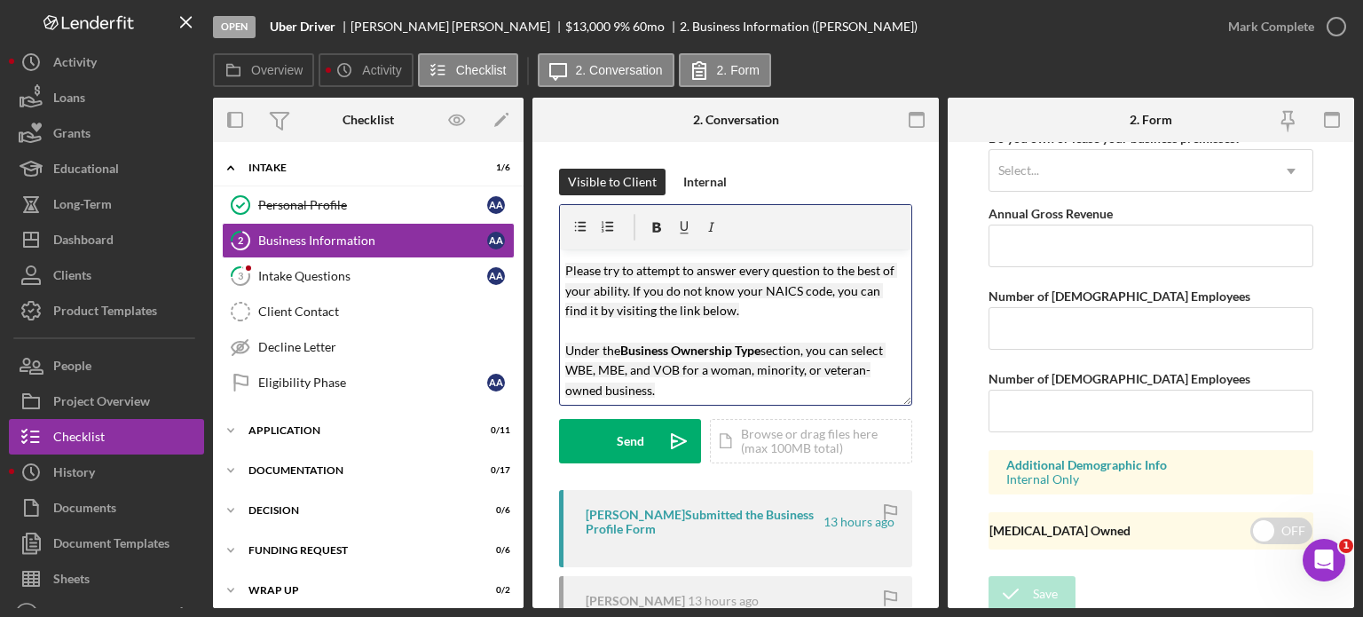
drag, startPoint x: 667, startPoint y: 391, endPoint x: 676, endPoint y: 390, distance: 9.1
click at [676, 390] on p "Like the personal profile, you only need to complete your business profile once…" at bounding box center [736, 291] width 342 height 218
click at [678, 393] on p "Like the personal profile, you only need to complete your business profile once…" at bounding box center [736, 291] width 342 height 218
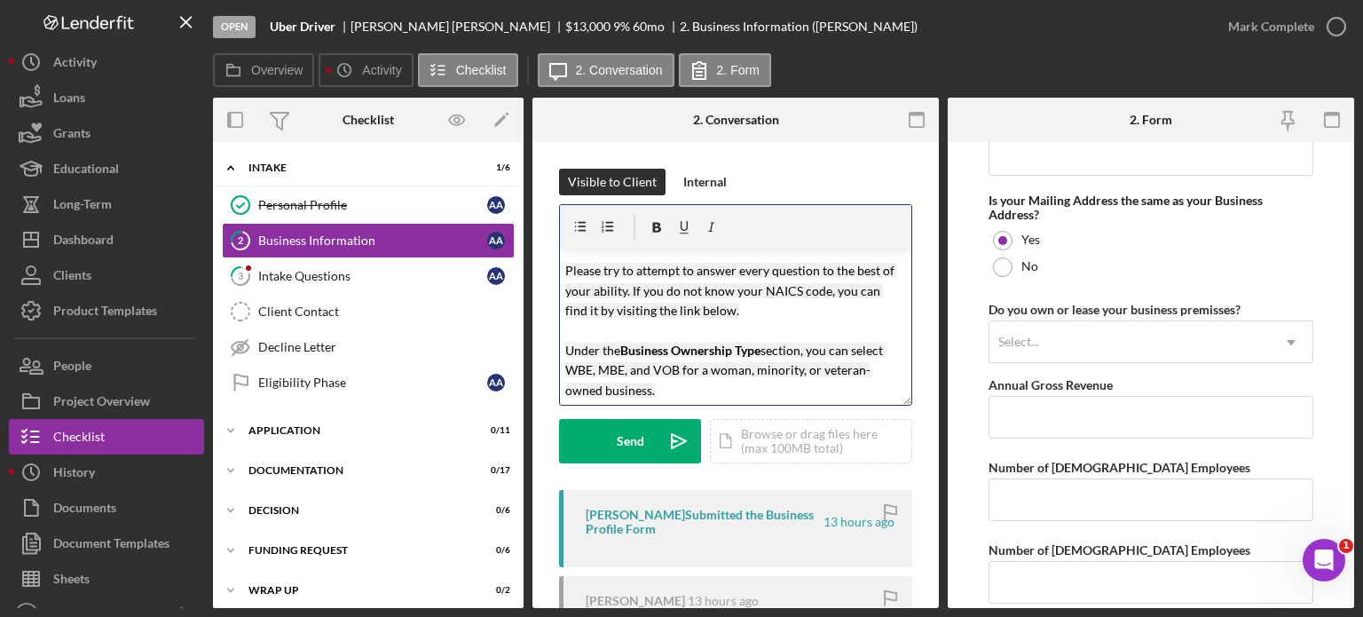
scroll to position [1335, 0]
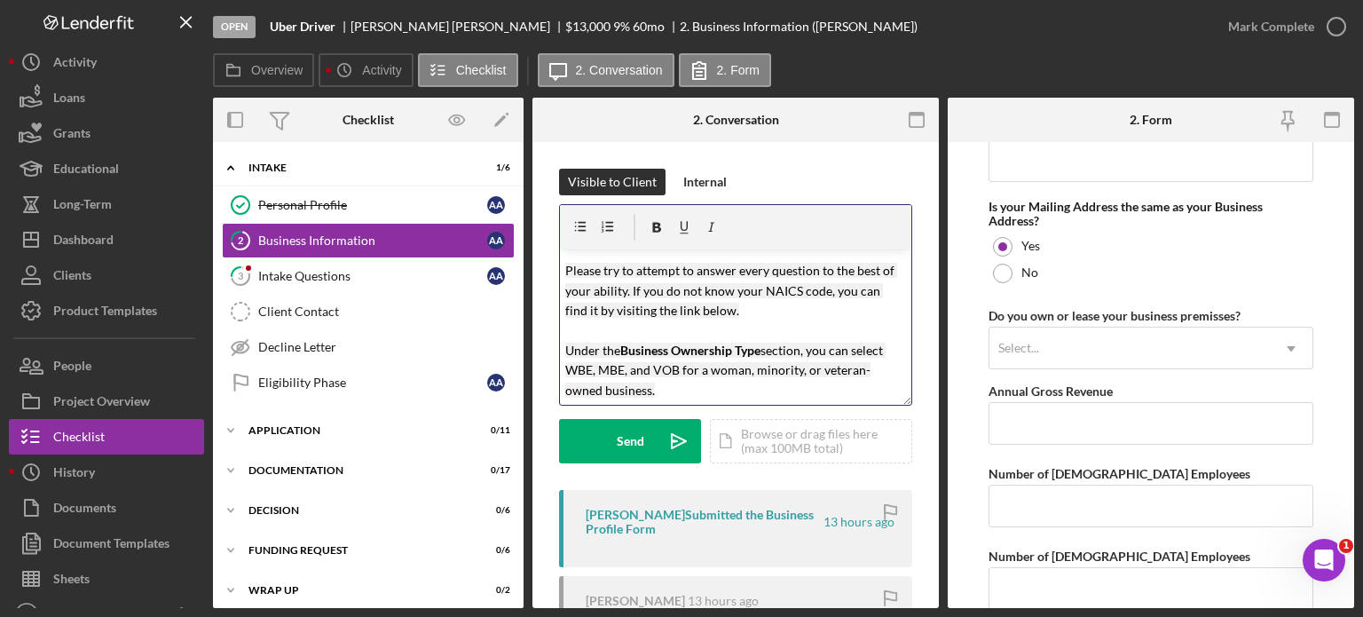
click at [761, 314] on p "Like the personal profile, you only need to complete your business profile once…" at bounding box center [736, 291] width 342 height 218
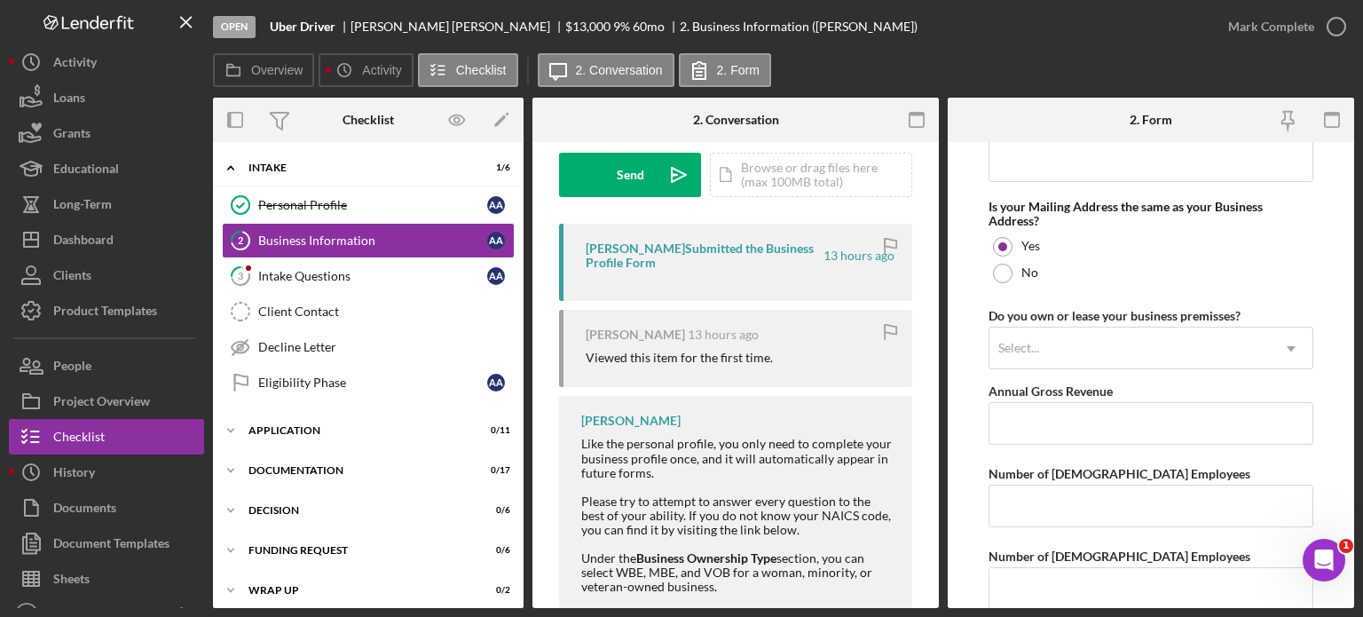
scroll to position [353, 0]
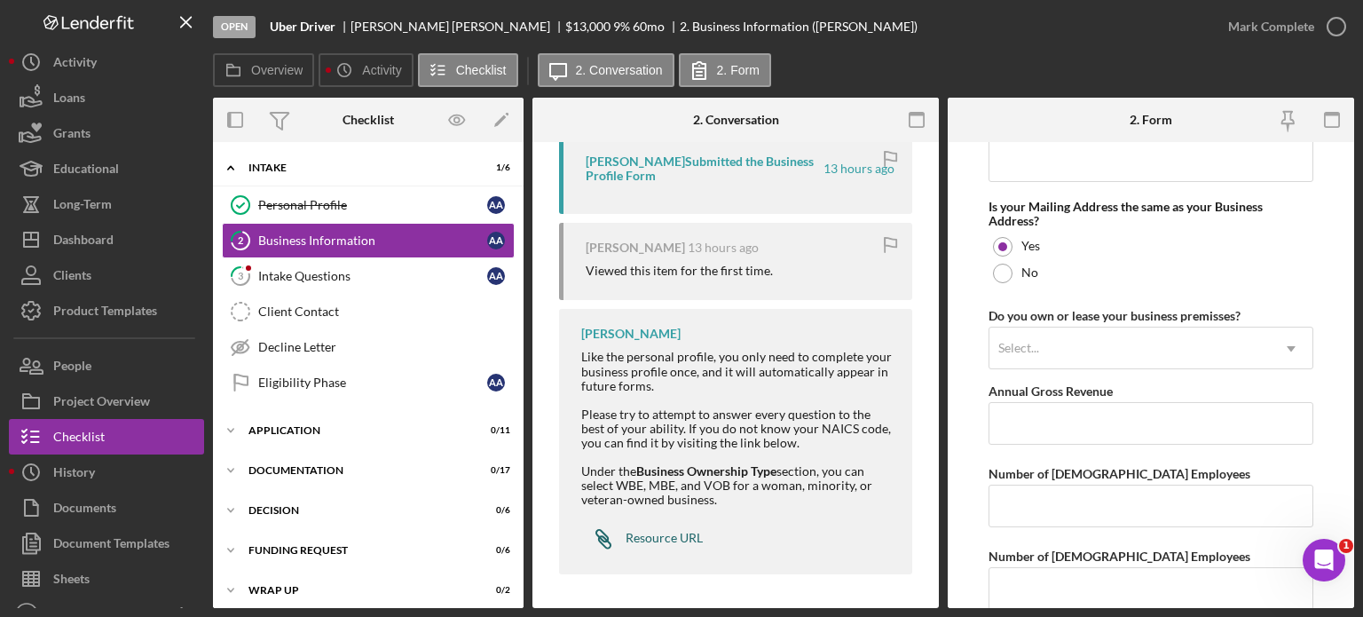
click at [672, 543] on div "Resource URL" at bounding box center [664, 538] width 77 height 14
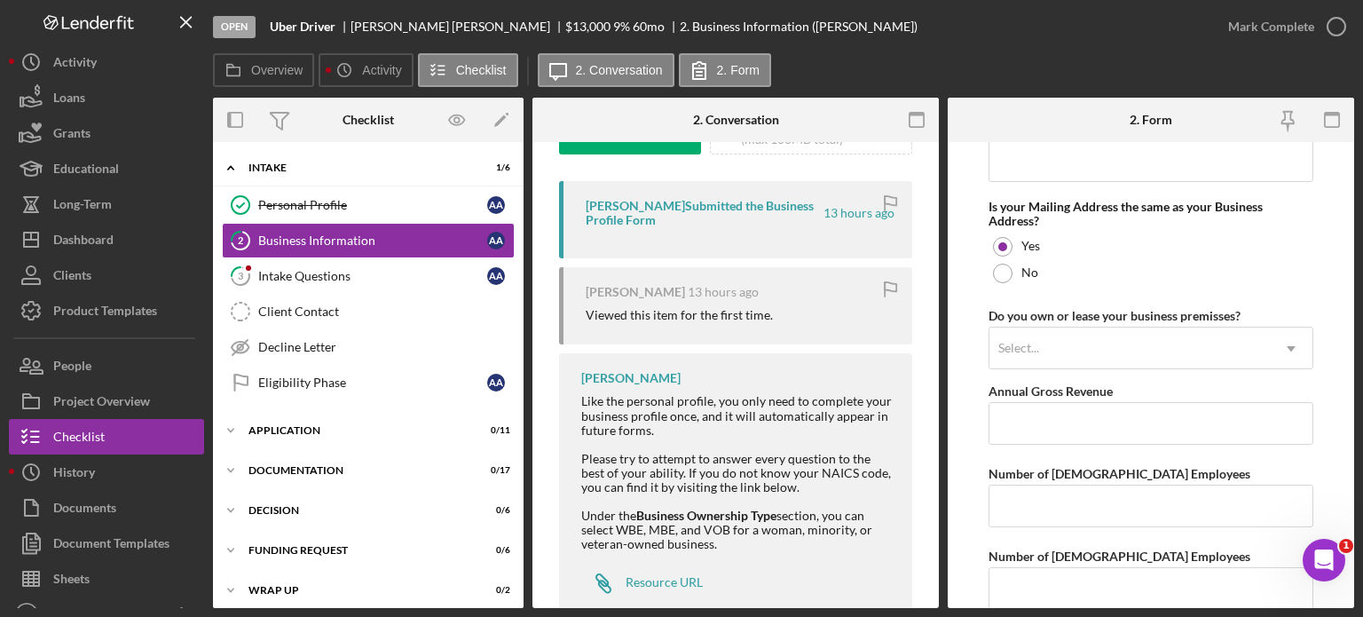
scroll to position [0, 0]
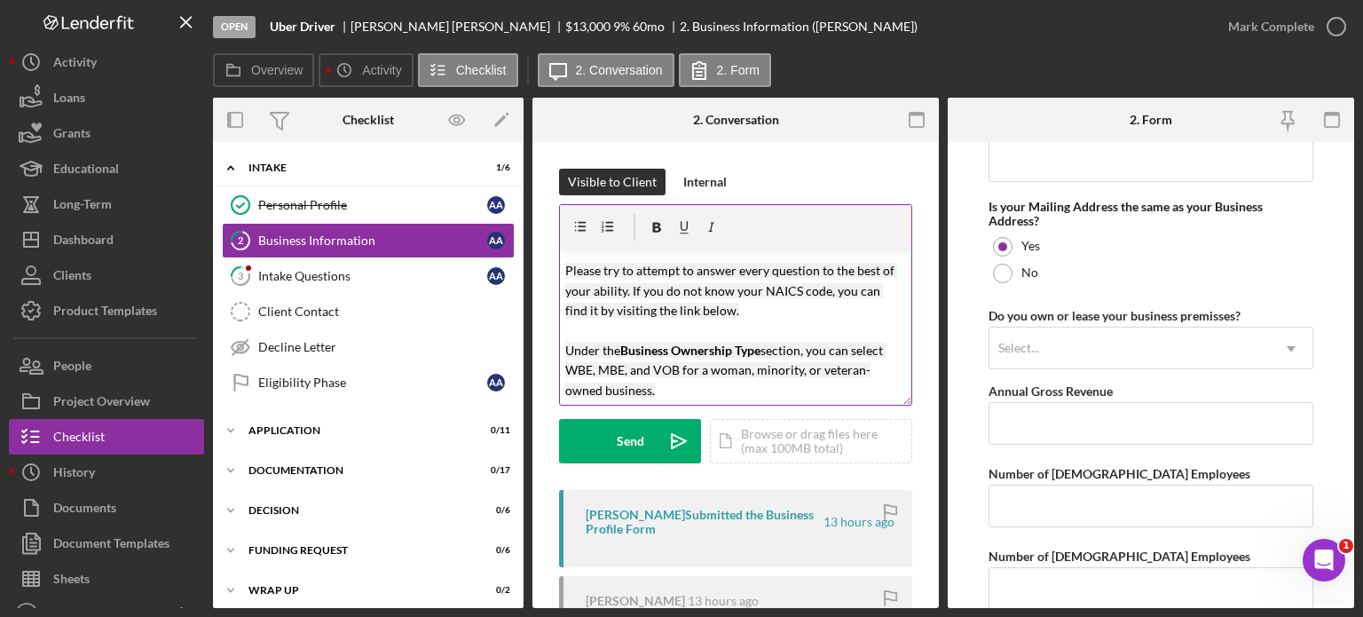
click at [742, 311] on p "Like the personal profile, you only need to complete your business profile once…" at bounding box center [736, 291] width 342 height 218
drag, startPoint x: 799, startPoint y: 319, endPoint x: 552, endPoint y: 304, distance: 247.2
click at [552, 304] on div "Visible to Client Internal v Color teal Color pink Remove color Add row above A…" at bounding box center [736, 552] width 406 height 821
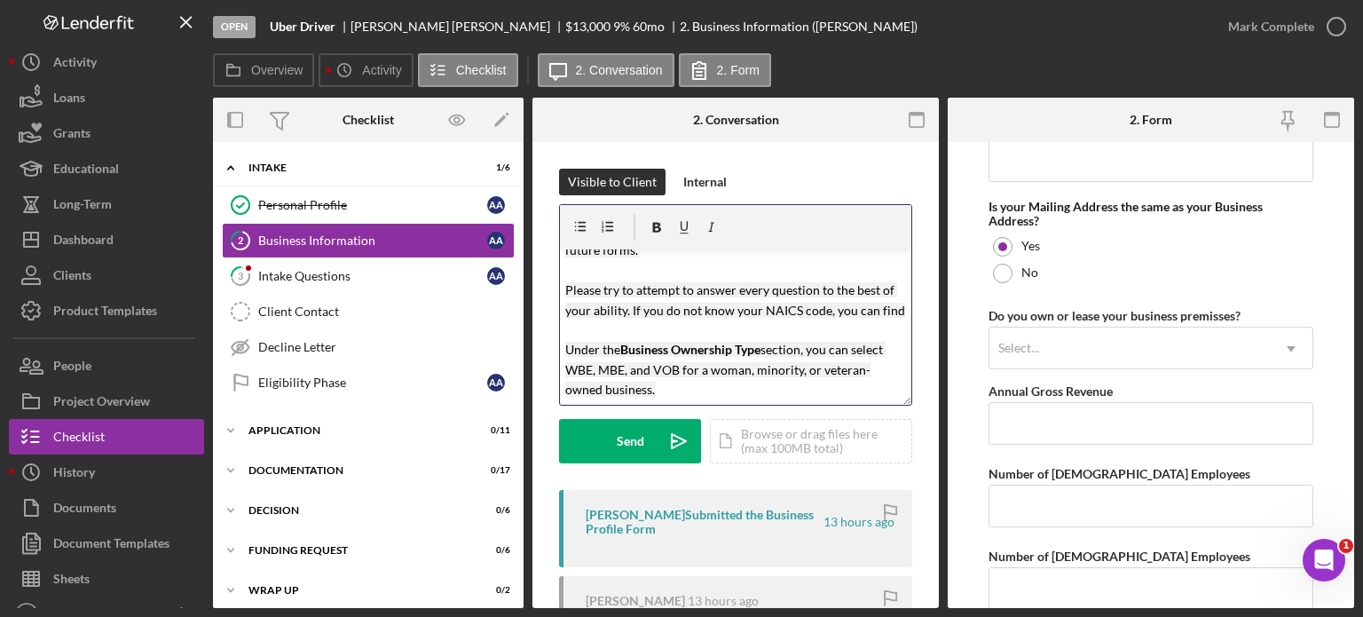
scroll to position [73, 0]
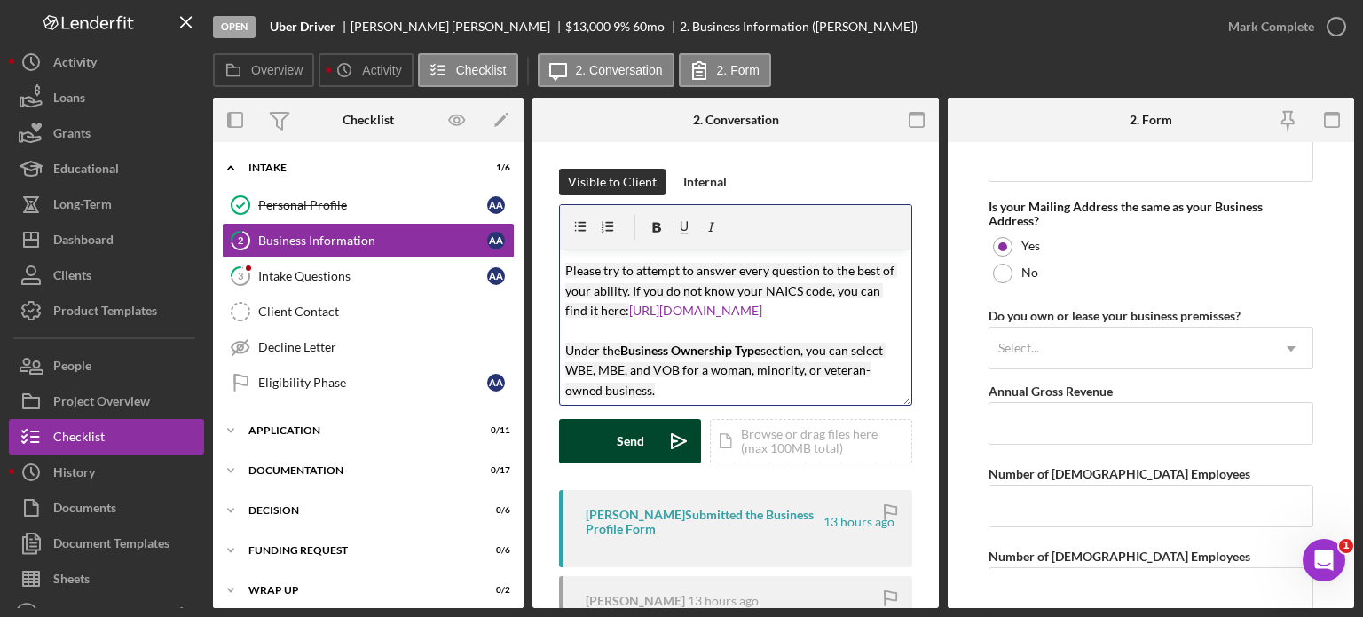
click at [614, 440] on button "Send Icon/icon-invite-send" at bounding box center [630, 441] width 142 height 44
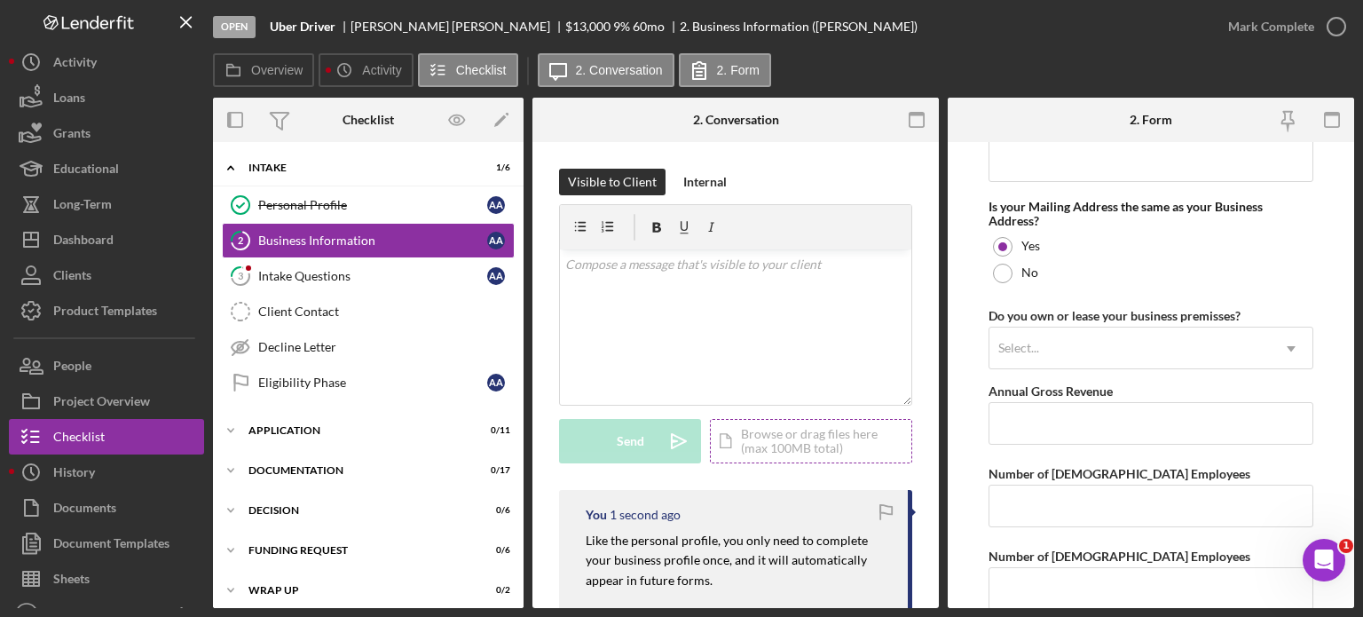
scroll to position [0, 0]
click at [357, 278] on div "Intake Questions" at bounding box center [372, 276] width 229 height 14
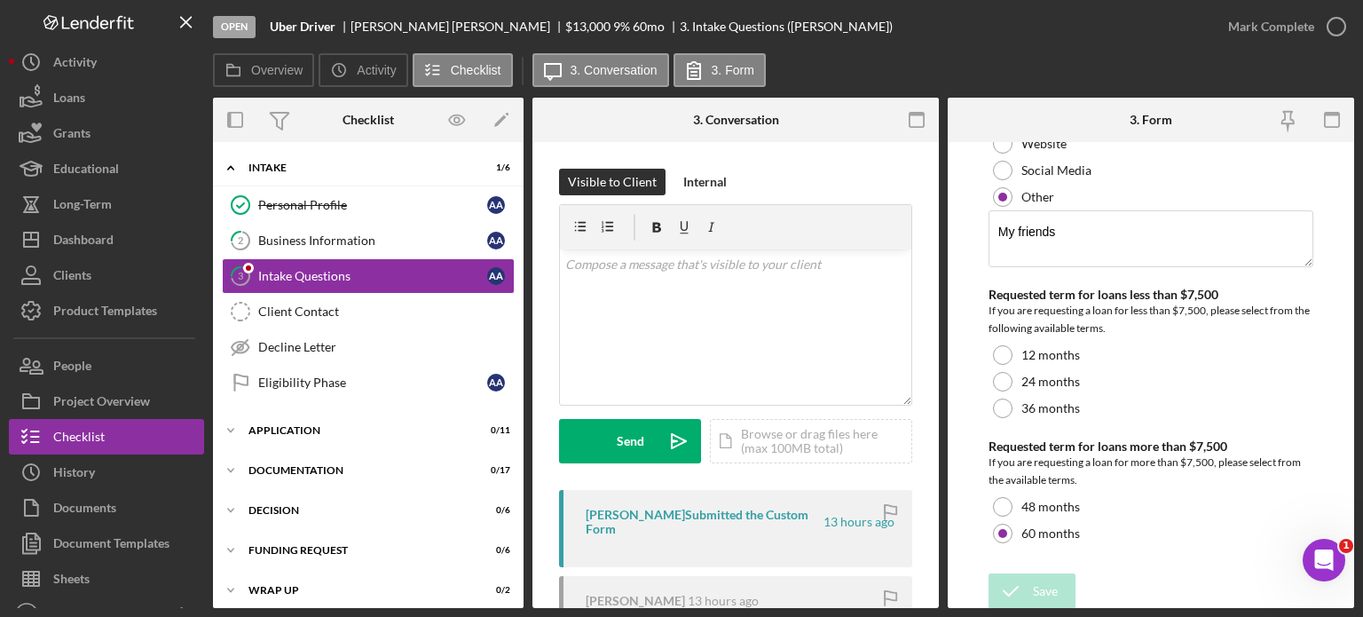
scroll to position [237, 0]
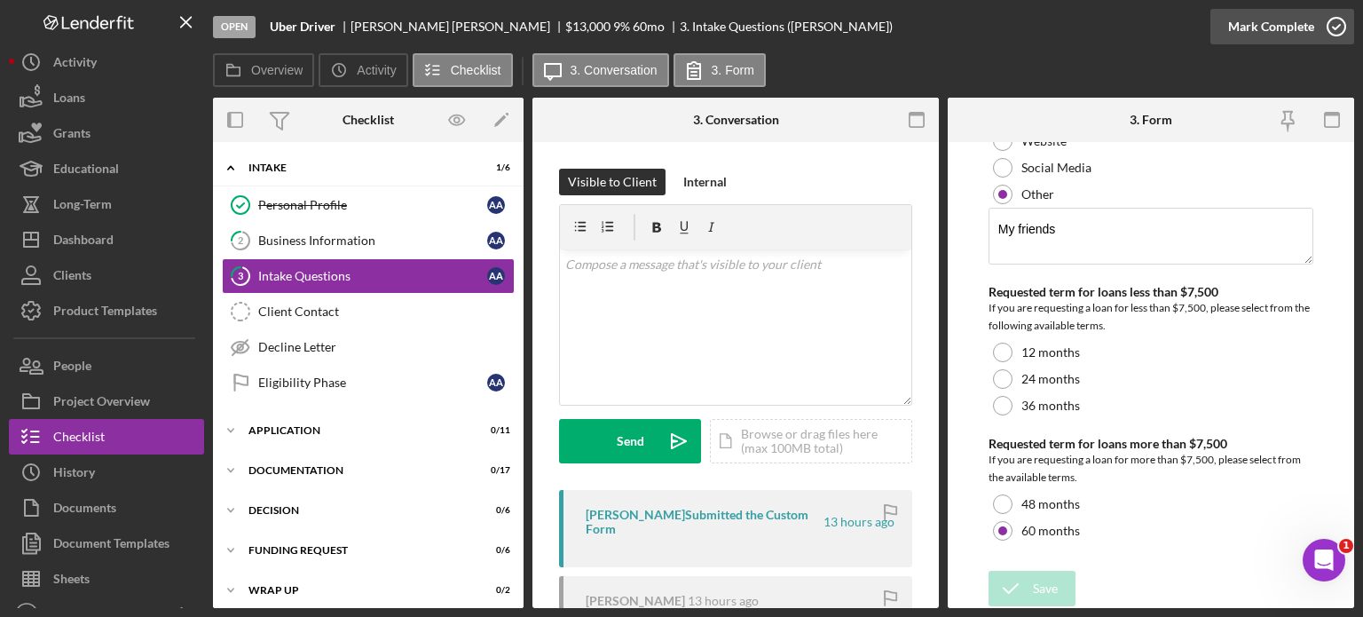
click at [1246, 26] on div "Mark Complete" at bounding box center [1271, 27] width 86 height 36
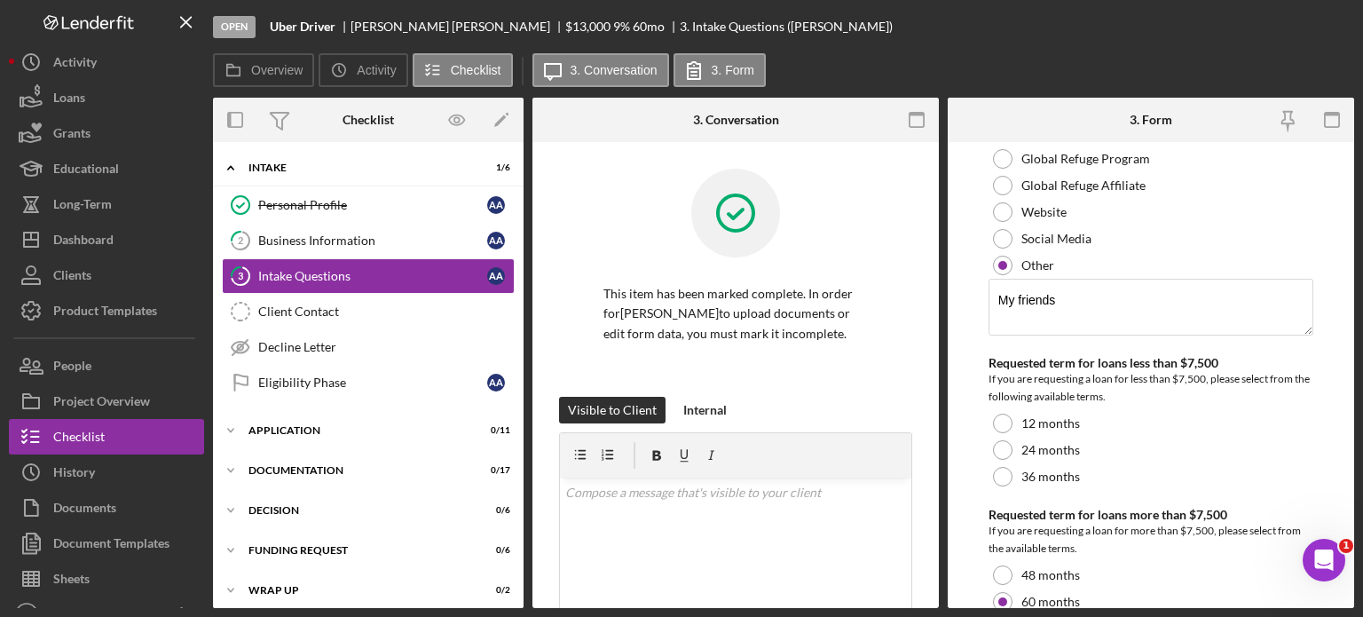
scroll to position [308, 0]
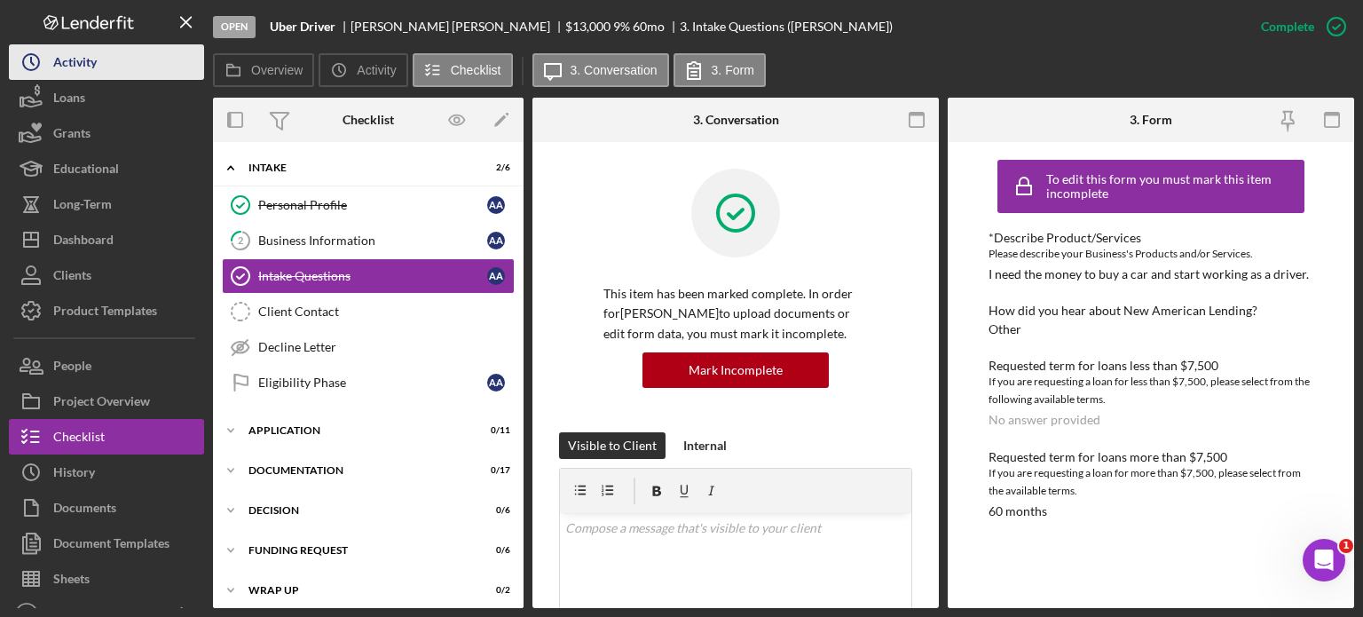
click at [98, 59] on button "Icon/History Activity" at bounding box center [106, 62] width 195 height 36
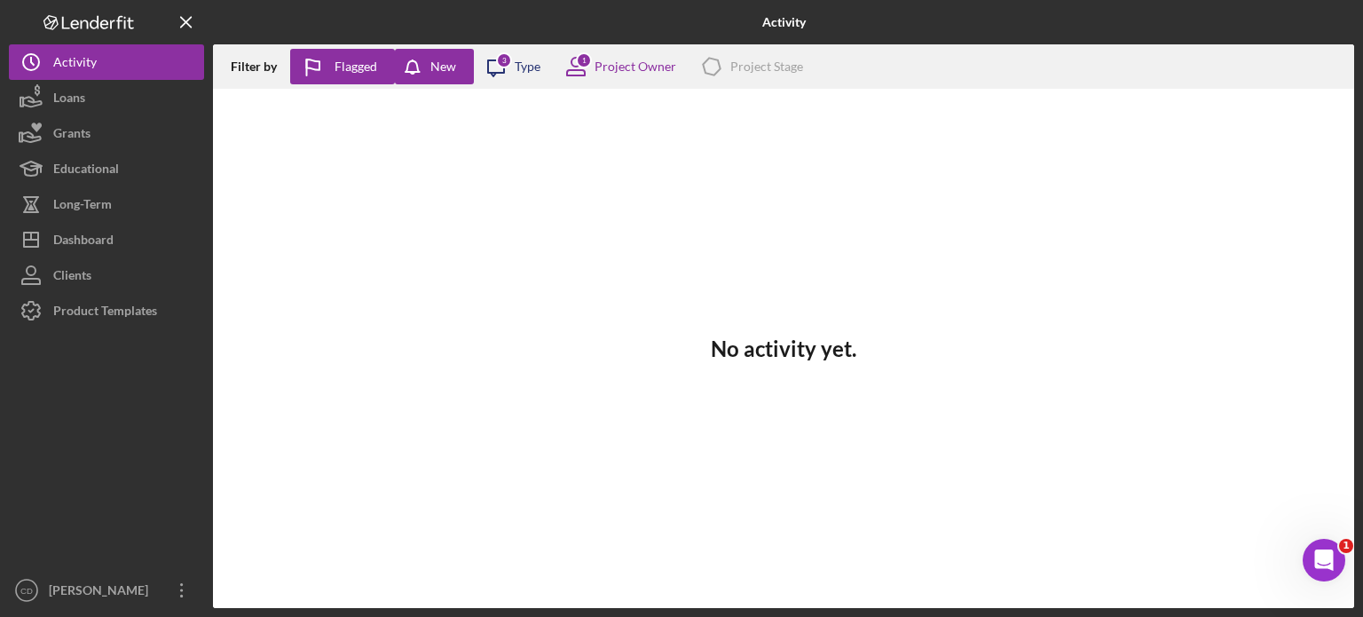
click at [513, 66] on icon "Icon/Message" at bounding box center [496, 66] width 44 height 44
click at [624, 58] on div "1 Project Owner" at bounding box center [615, 66] width 122 height 44
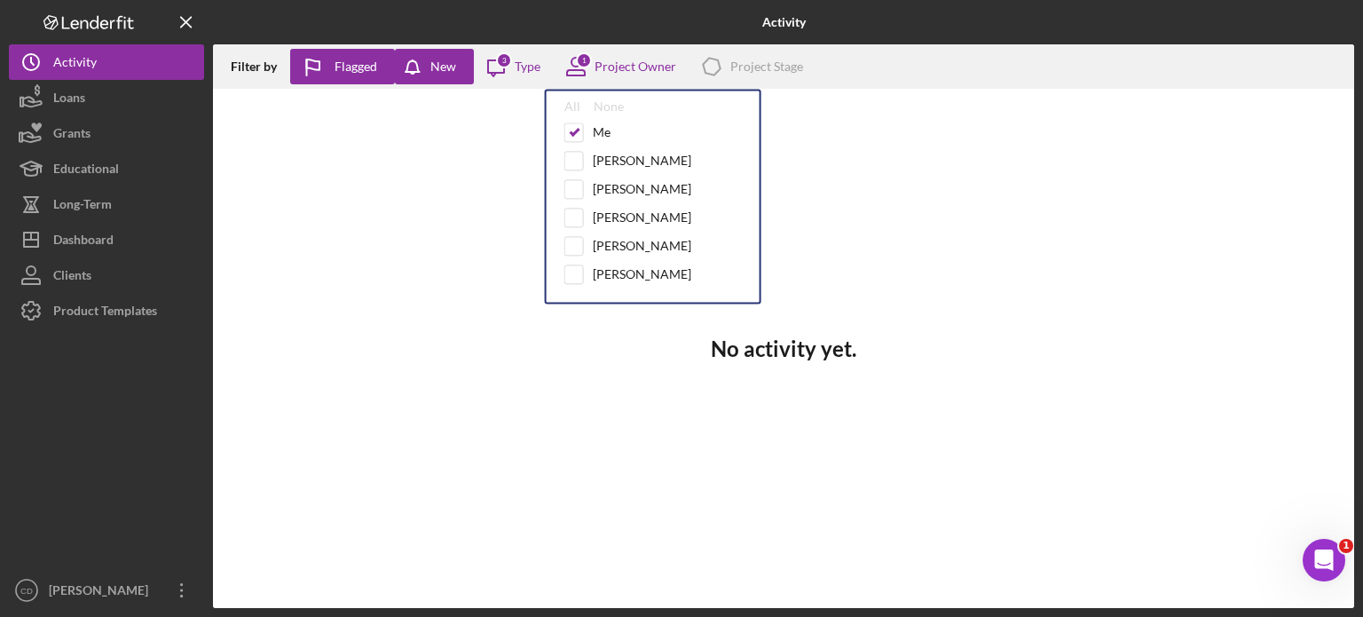
click at [316, 173] on div "No activity yet." at bounding box center [783, 348] width 1141 height 519
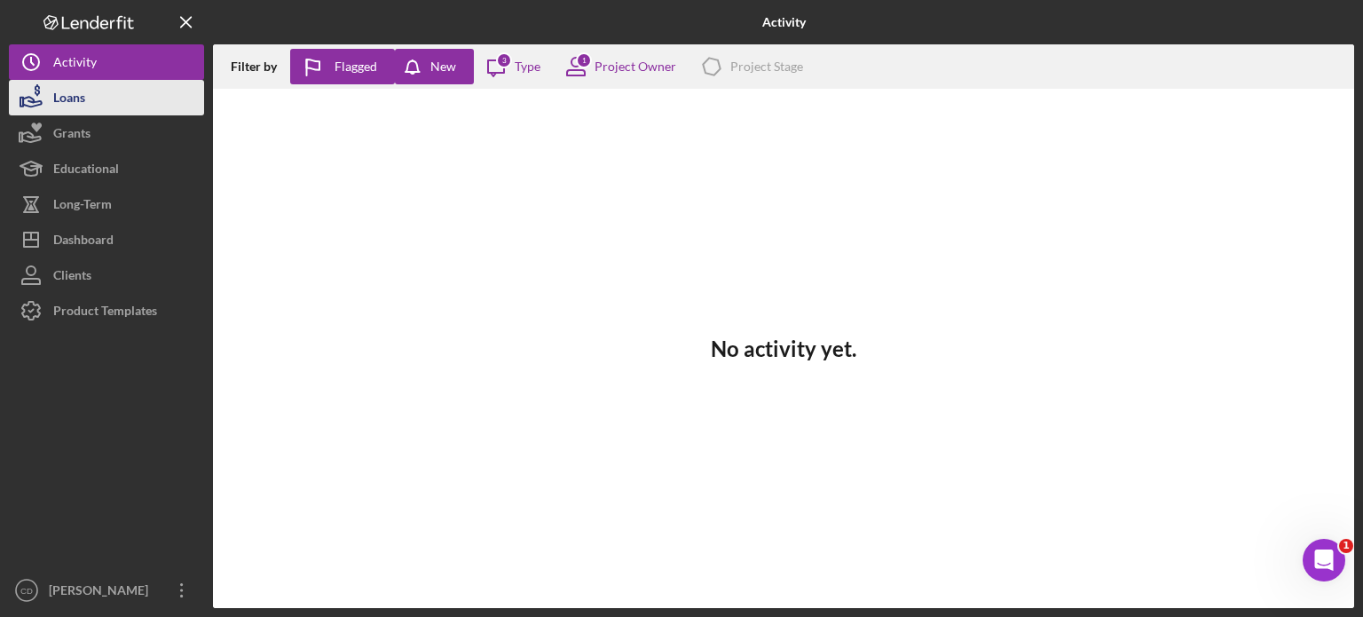
click at [72, 97] on div "Loans" at bounding box center [69, 100] width 32 height 40
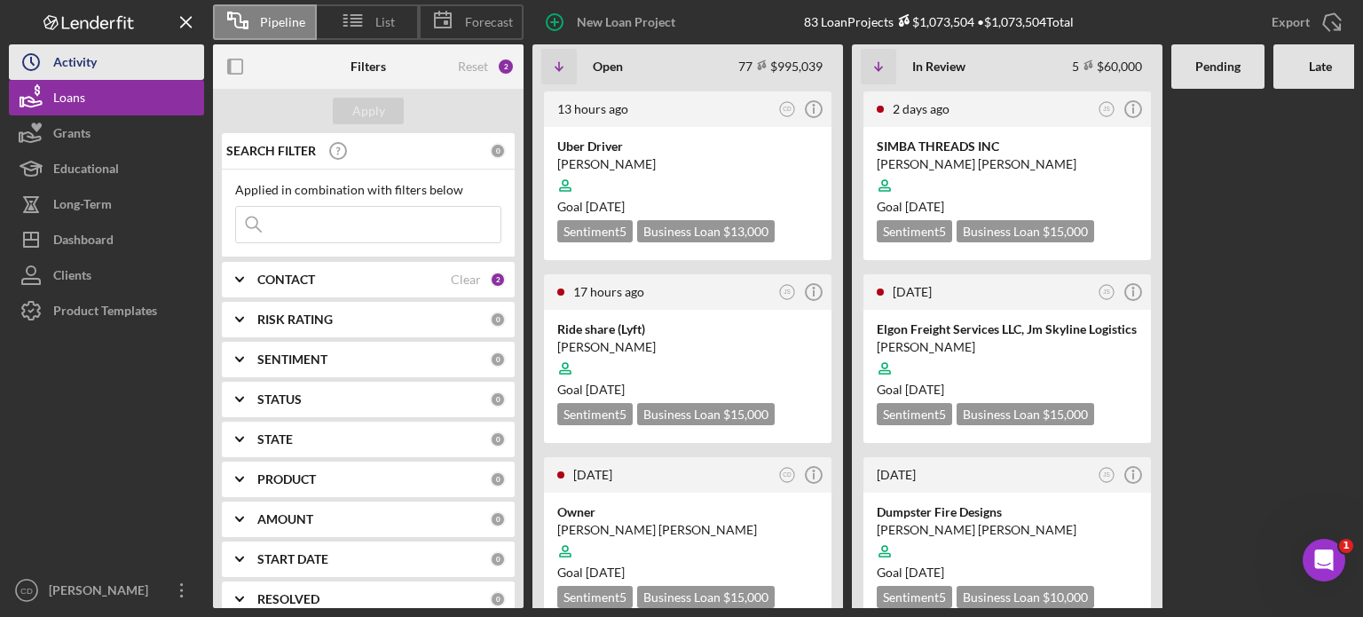
click at [72, 67] on div "Activity" at bounding box center [74, 64] width 43 height 40
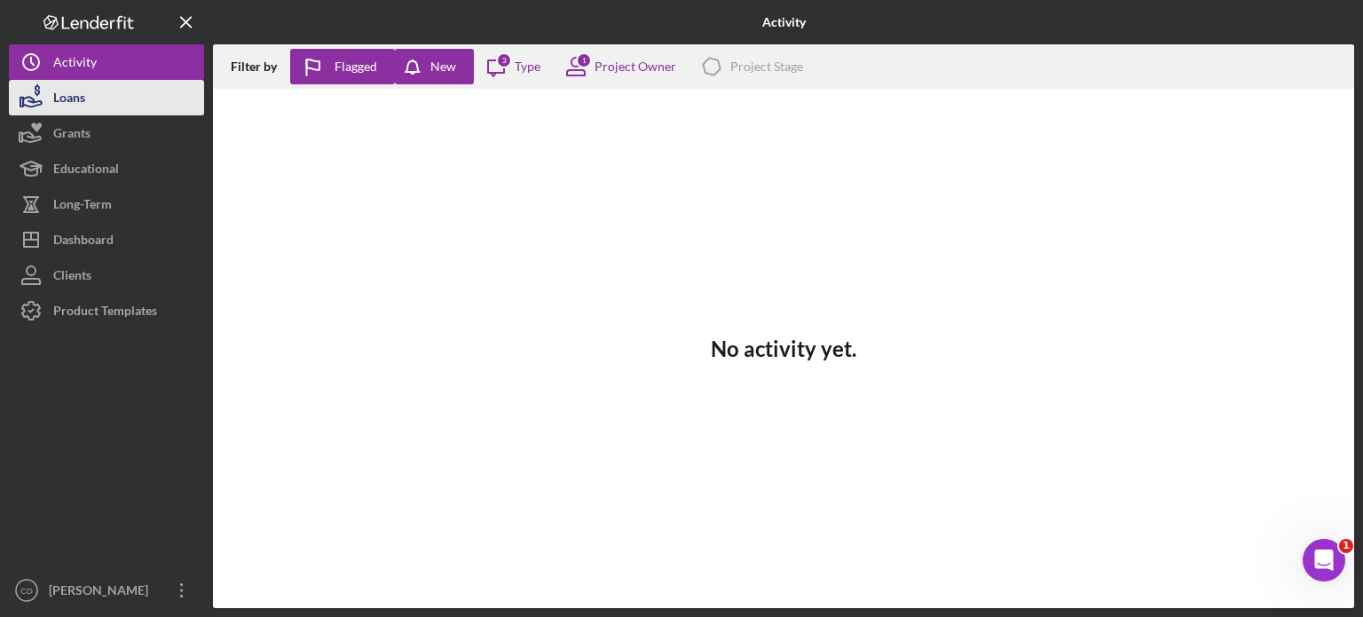
click at [68, 91] on div "Loans" at bounding box center [69, 100] width 32 height 40
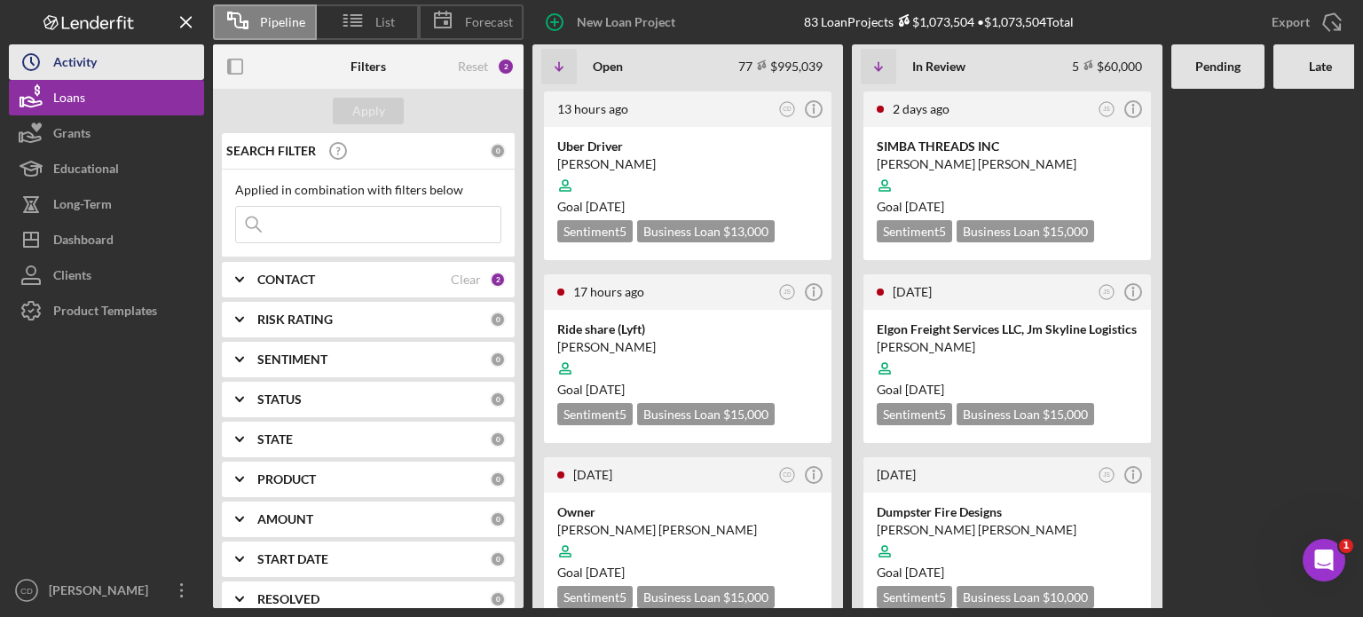
click at [96, 64] on div "Activity" at bounding box center [74, 64] width 43 height 40
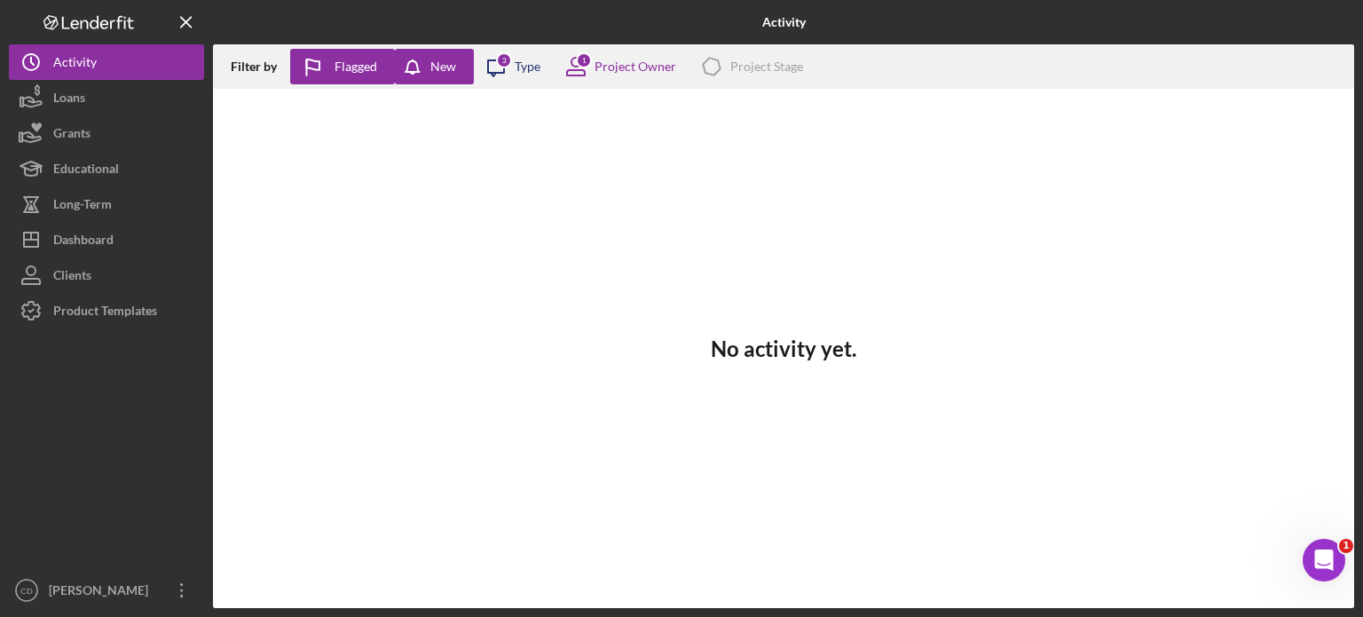
click at [505, 80] on icon "Icon/Message" at bounding box center [496, 66] width 44 height 44
click at [611, 69] on div "Project Owner" at bounding box center [636, 66] width 82 height 14
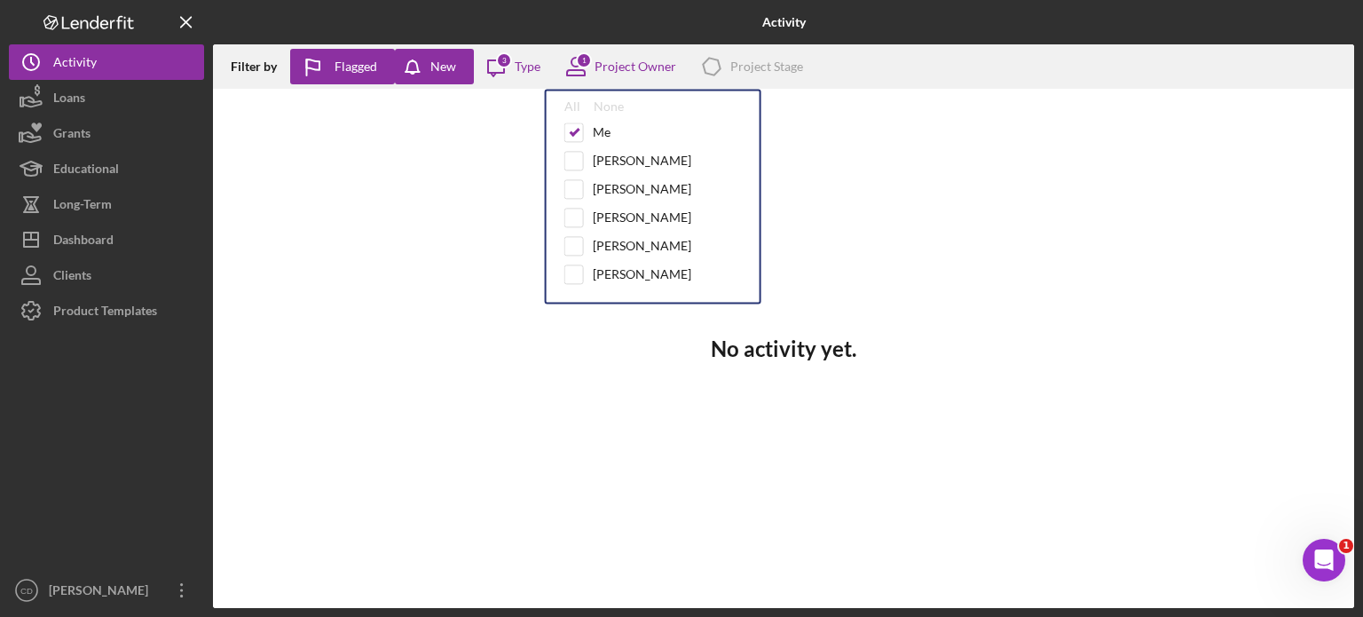
click at [879, 139] on div "No activity yet." at bounding box center [783, 348] width 1141 height 519
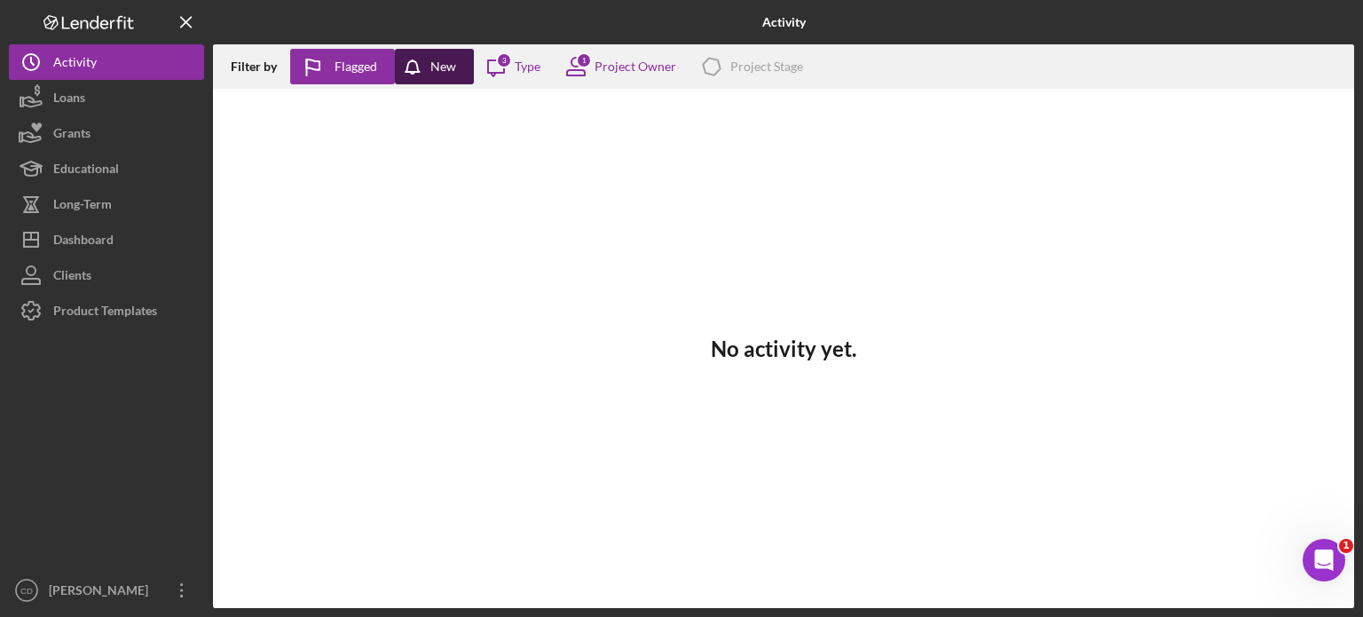
click at [430, 71] on icon "button" at bounding box center [417, 71] width 44 height 44
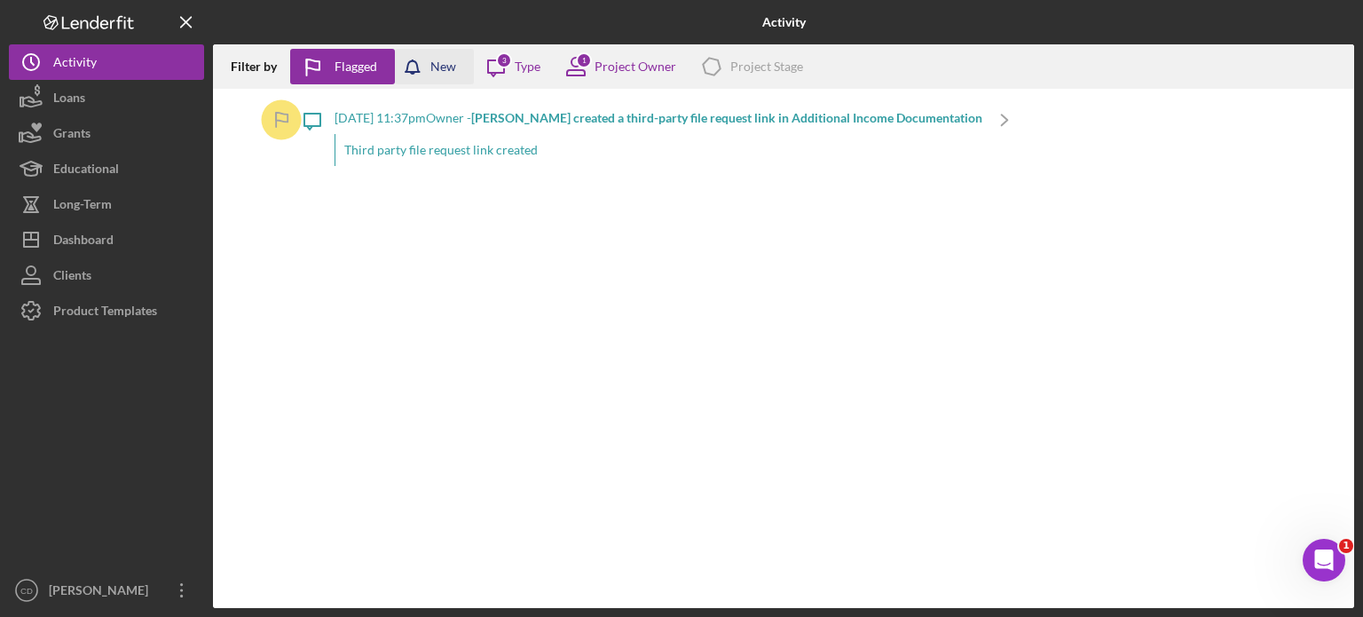
click at [430, 71] on icon "button" at bounding box center [417, 71] width 44 height 44
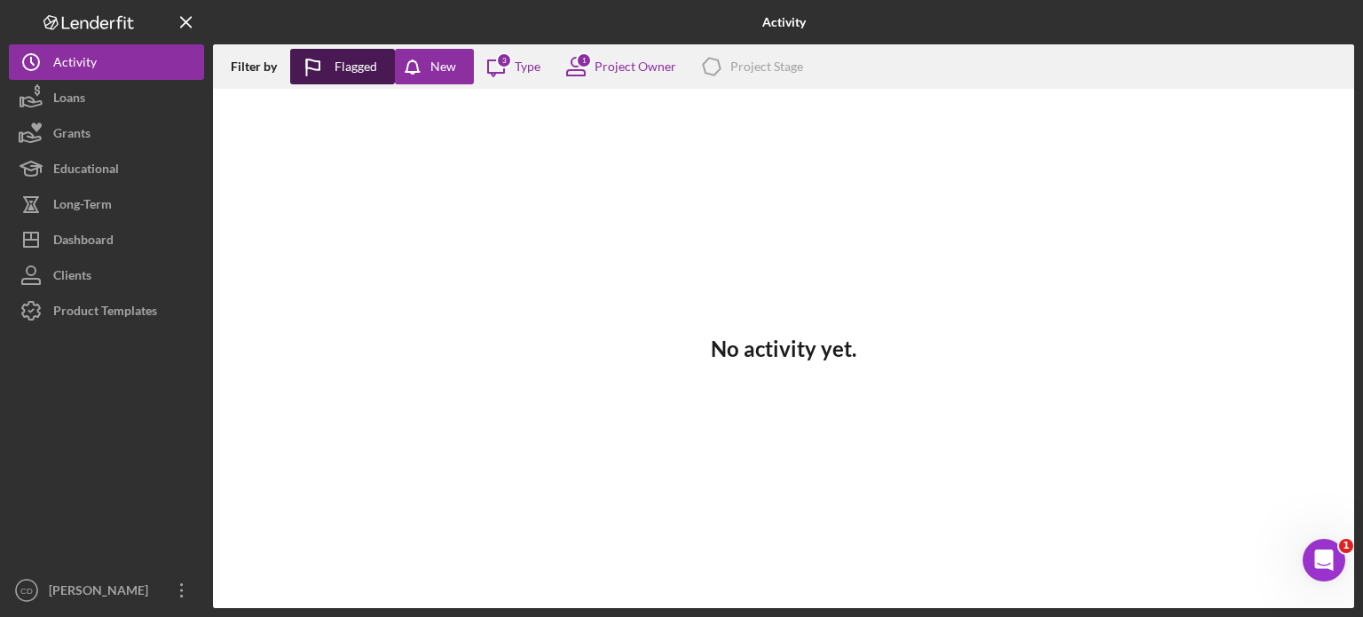
click at [344, 67] on div "Flagged" at bounding box center [356, 67] width 43 height 36
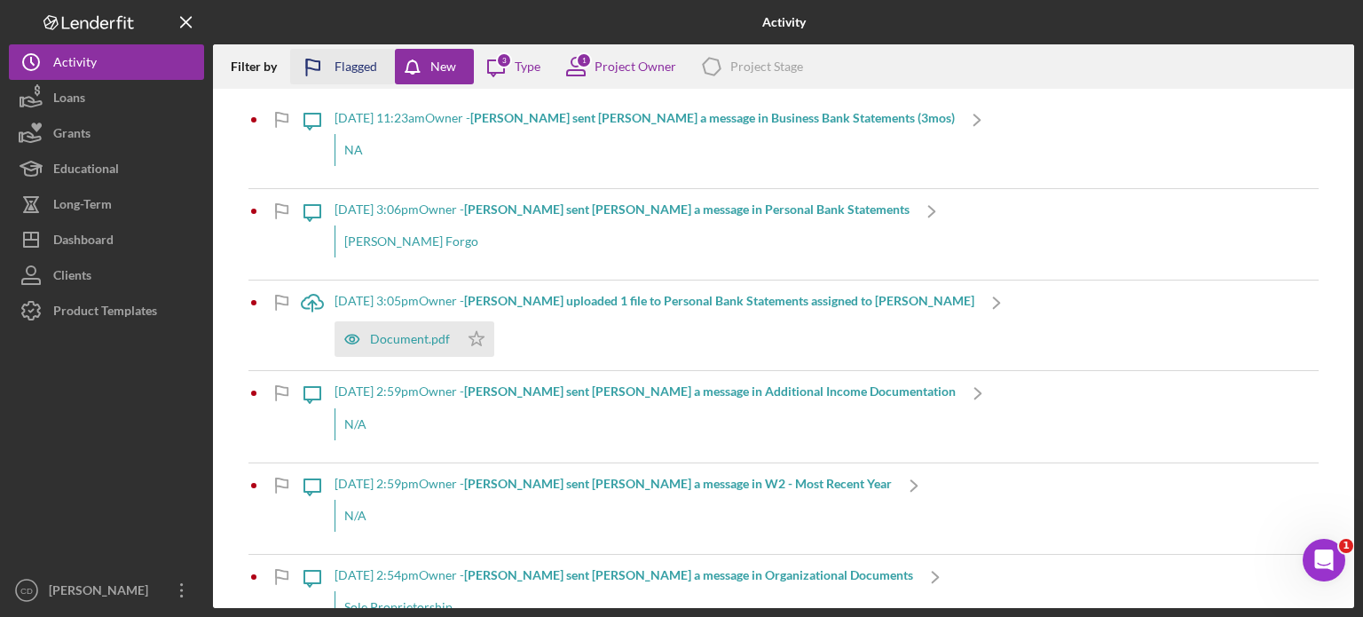
click at [362, 75] on div "Flagged" at bounding box center [356, 67] width 43 height 36
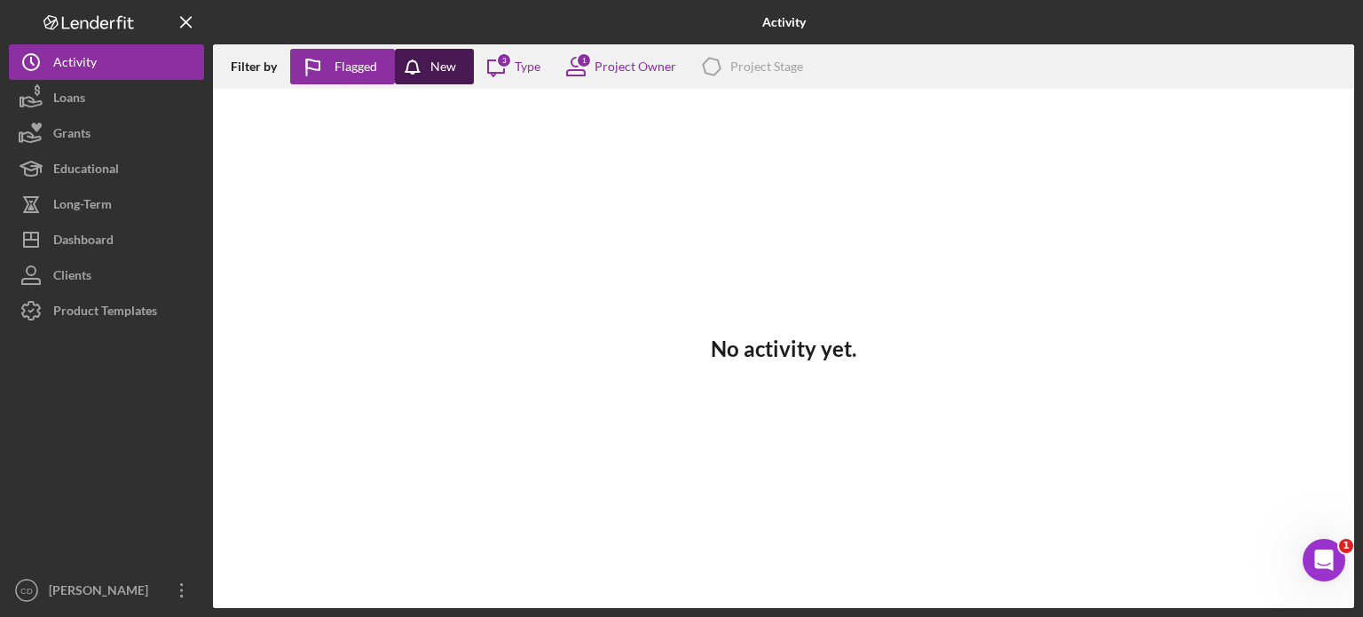
click at [421, 75] on icon "button" at bounding box center [417, 71] width 44 height 44
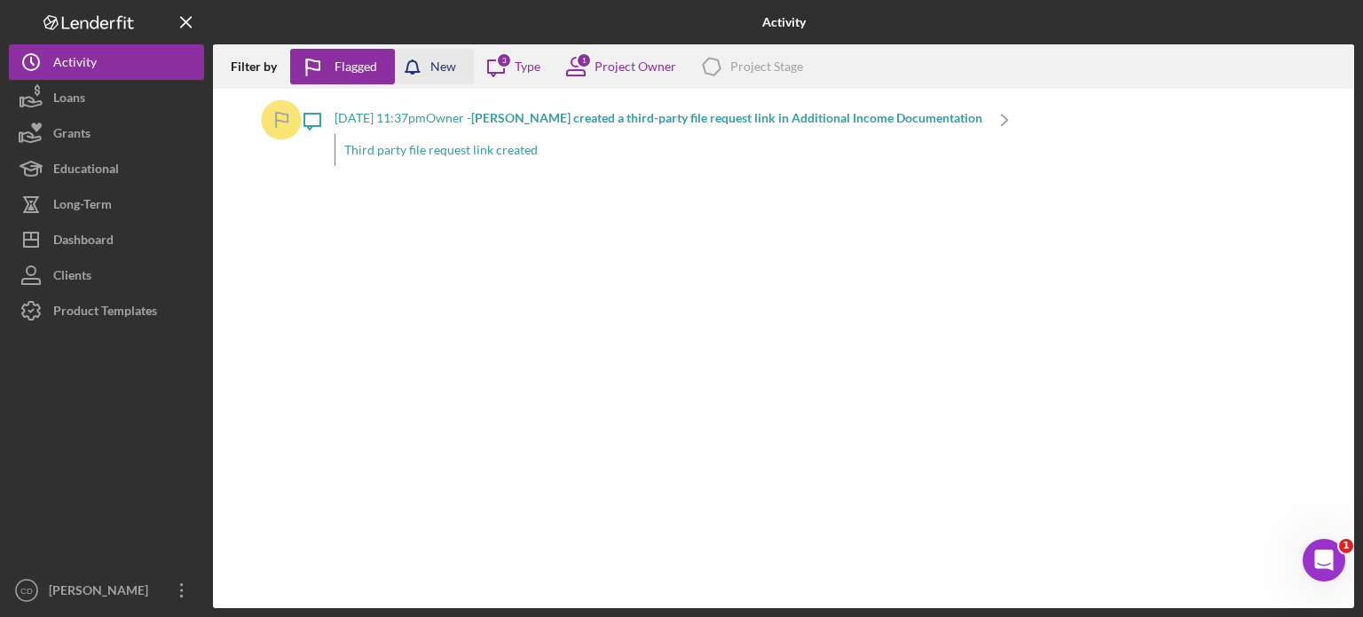
click at [421, 75] on icon "button" at bounding box center [417, 71] width 44 height 44
